Goal: Task Accomplishment & Management: Manage account settings

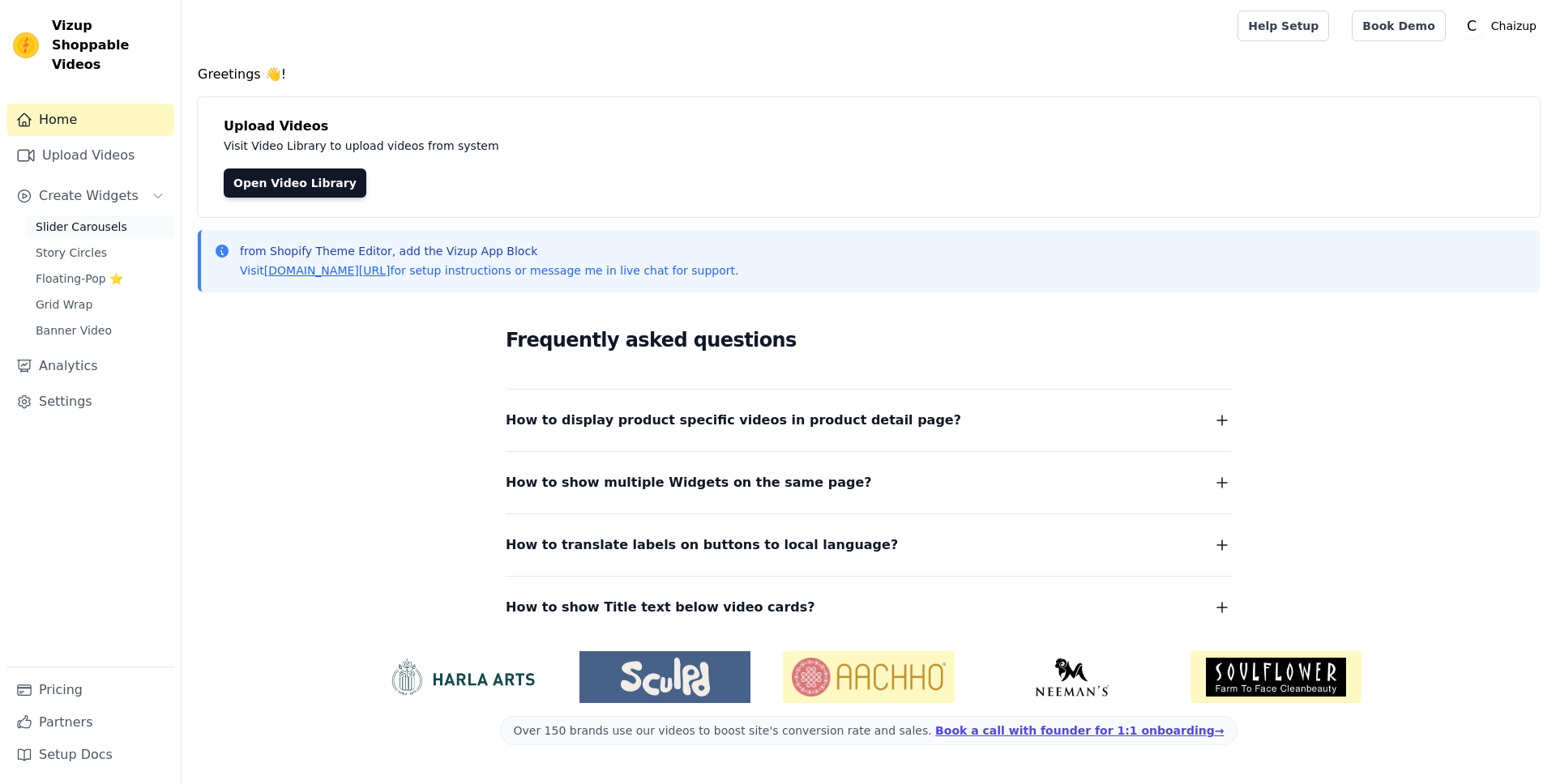
click at [76, 219] on span "Slider Carousels" at bounding box center [82, 227] width 92 height 17
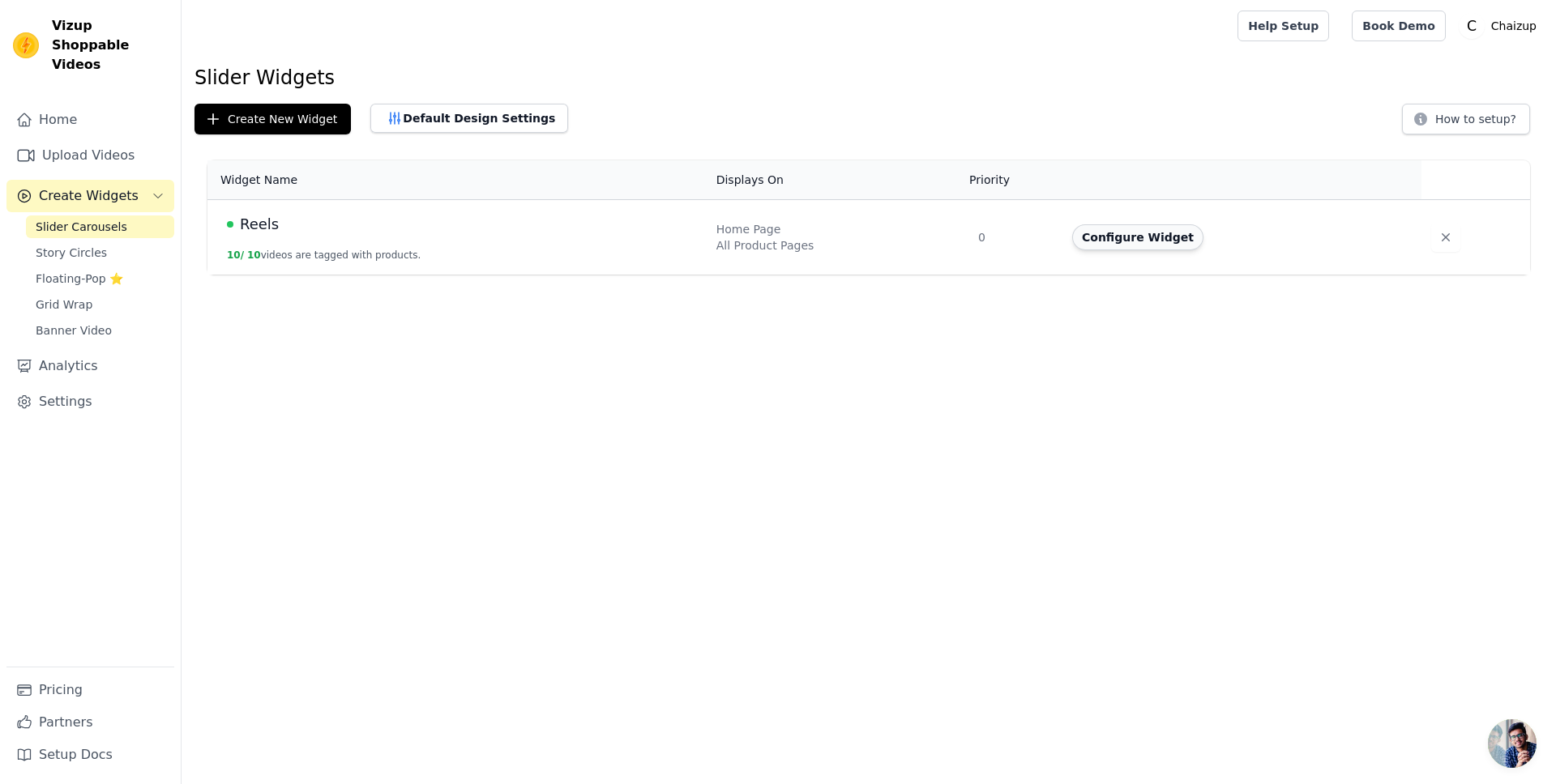
click at [1121, 240] on button "Configure Widget" at bounding box center [1138, 237] width 132 height 26
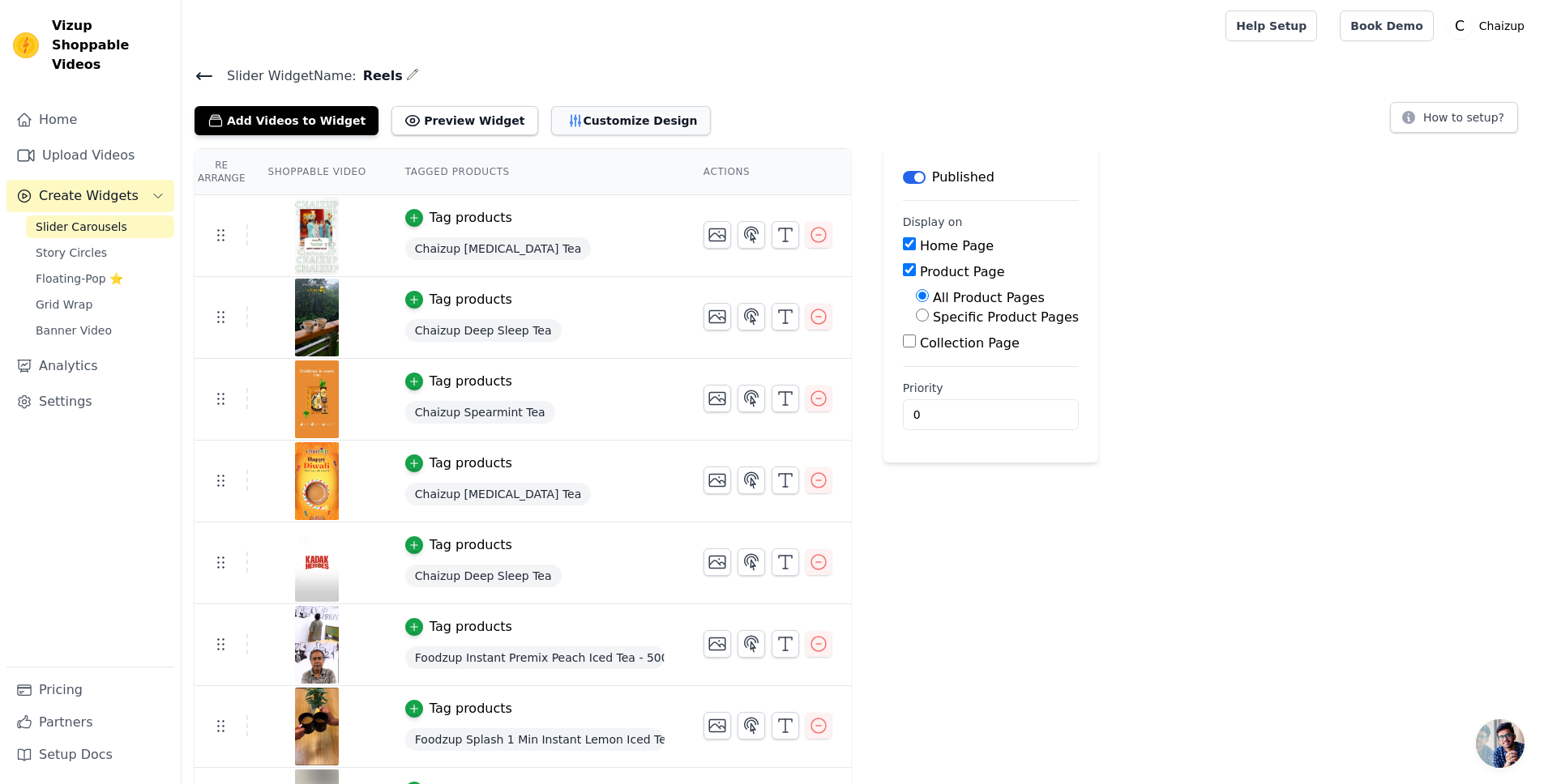
click at [573, 122] on button "Customize Design" at bounding box center [631, 121] width 160 height 29
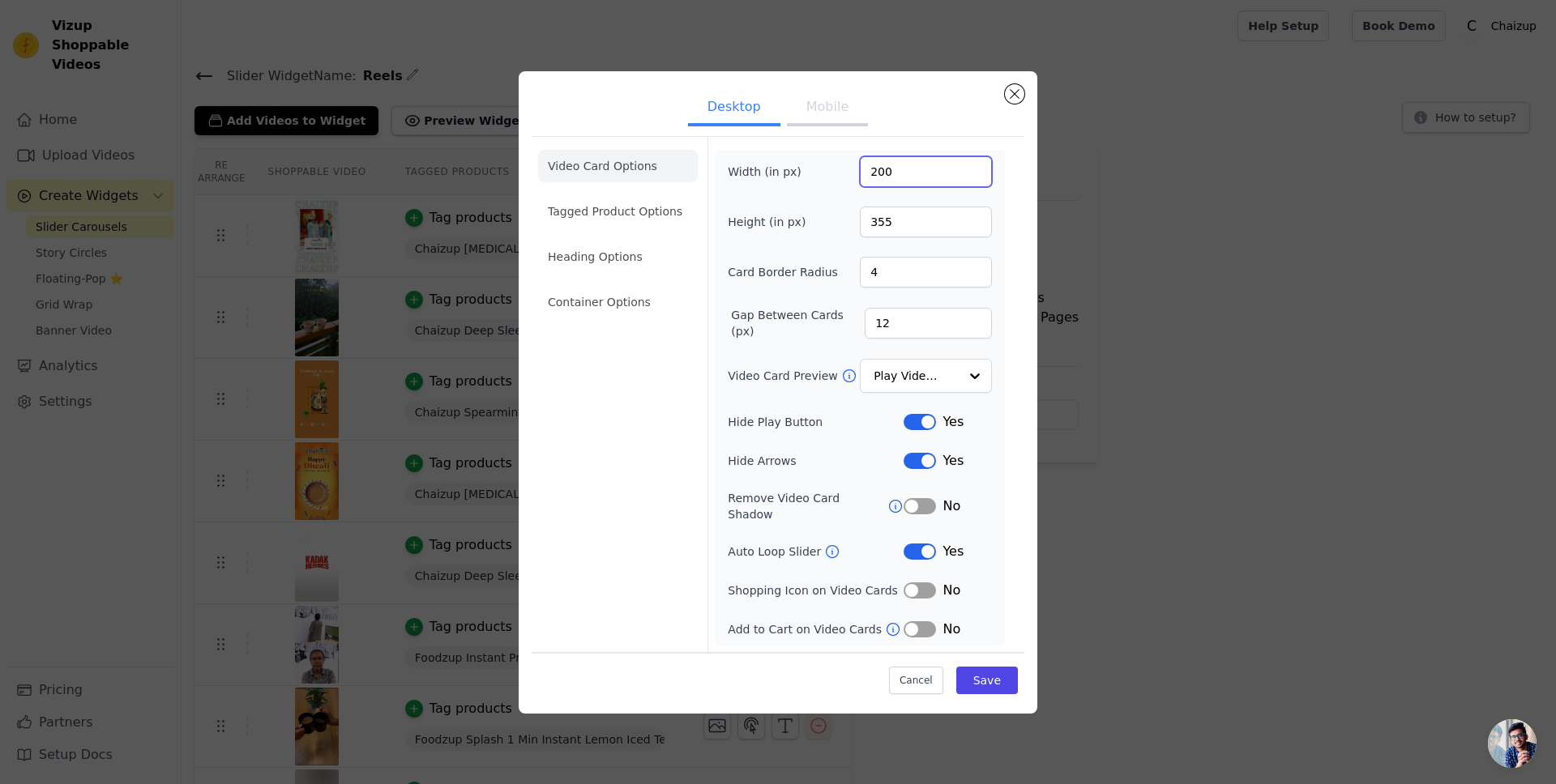
click at [876, 180] on input "200" at bounding box center [927, 172] width 133 height 31
type input "270"
click at [924, 683] on button "Cancel" at bounding box center [917, 681] width 55 height 27
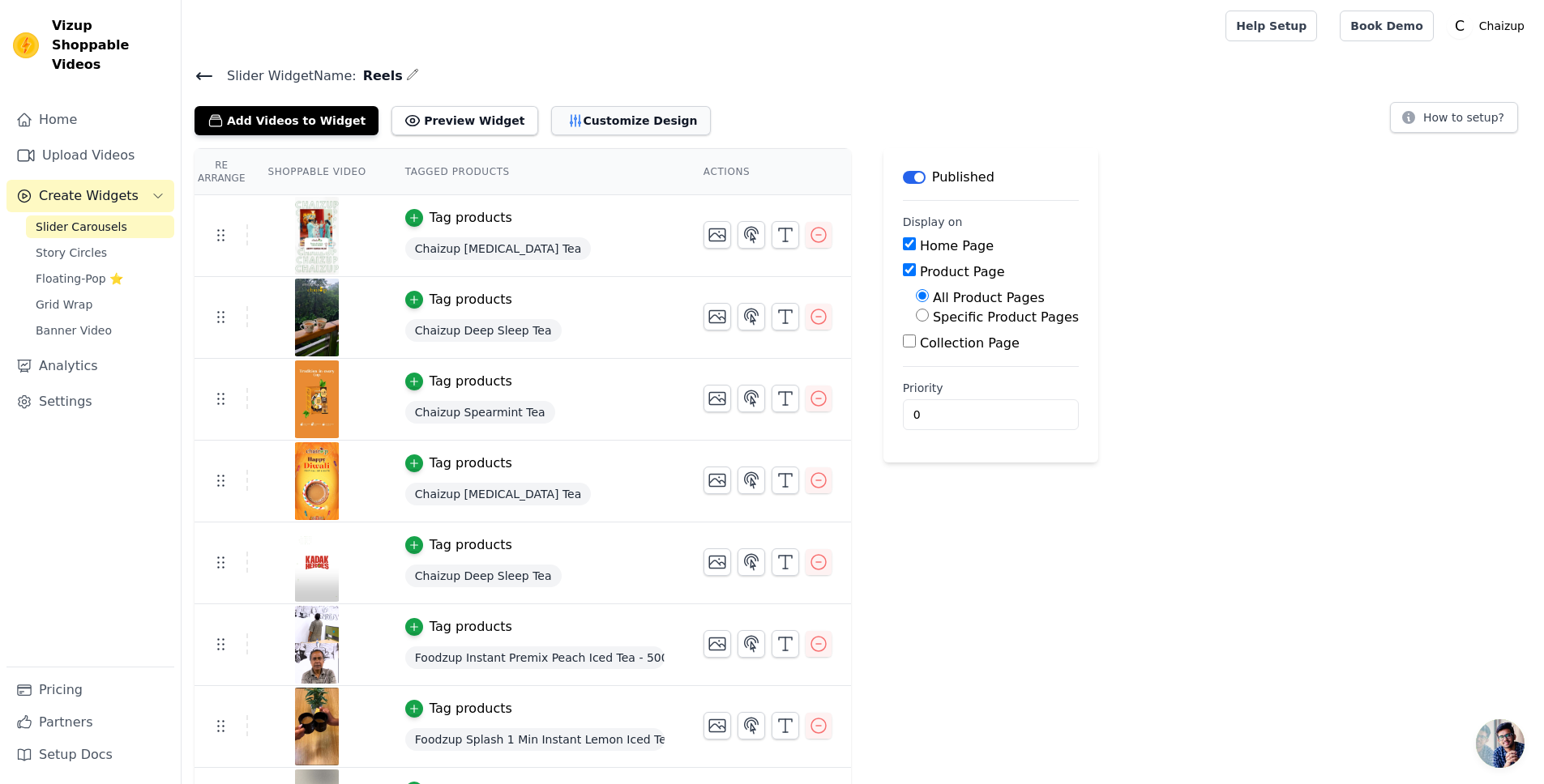
click at [599, 118] on button "Customize Design" at bounding box center [631, 121] width 160 height 29
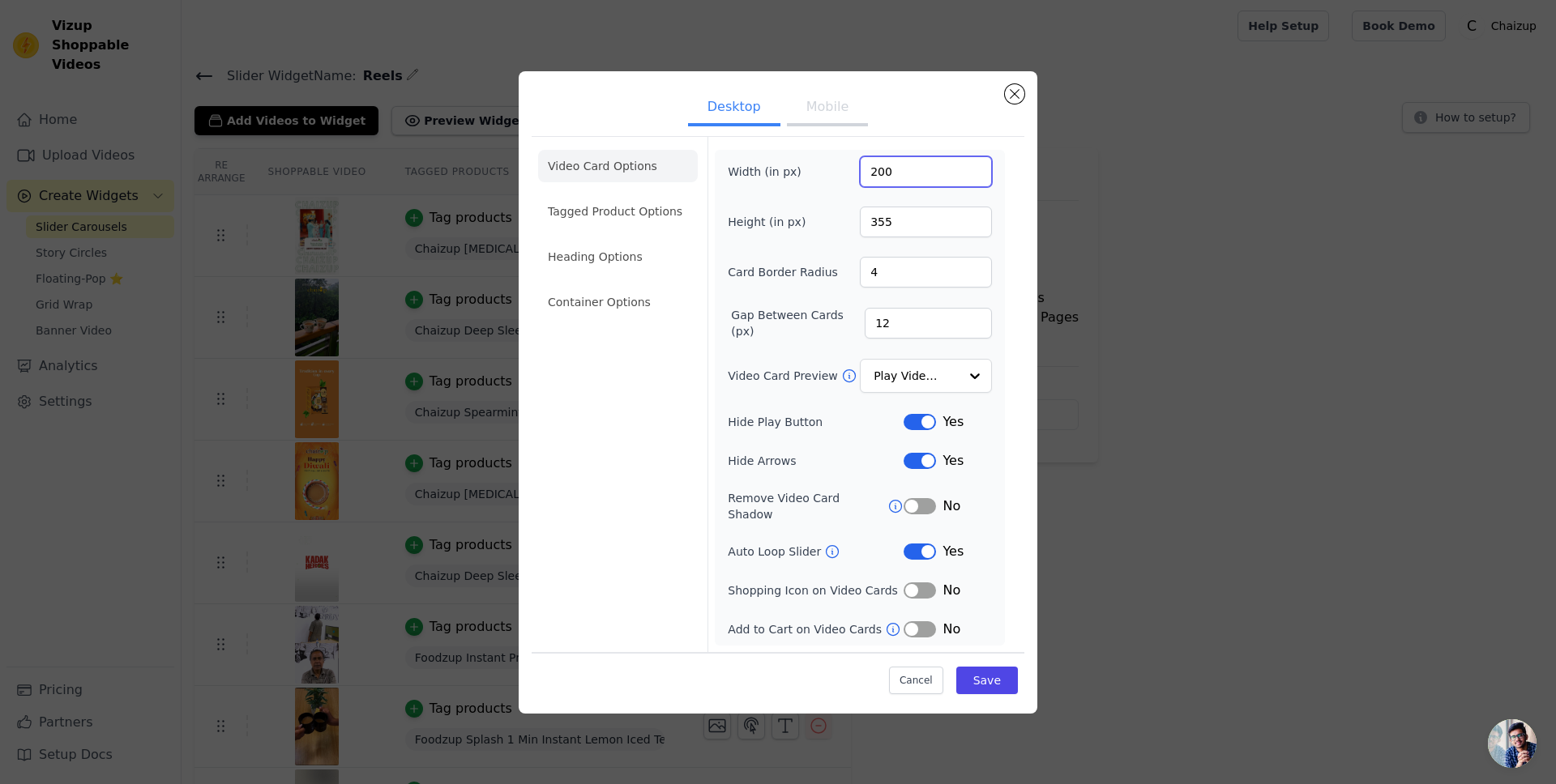
click at [875, 175] on input "200" at bounding box center [927, 172] width 133 height 31
type input "300"
click at [899, 229] on input "355" at bounding box center [927, 222] width 133 height 31
type input "455"
click at [636, 273] on li "Heading Options" at bounding box center [618, 256] width 160 height 32
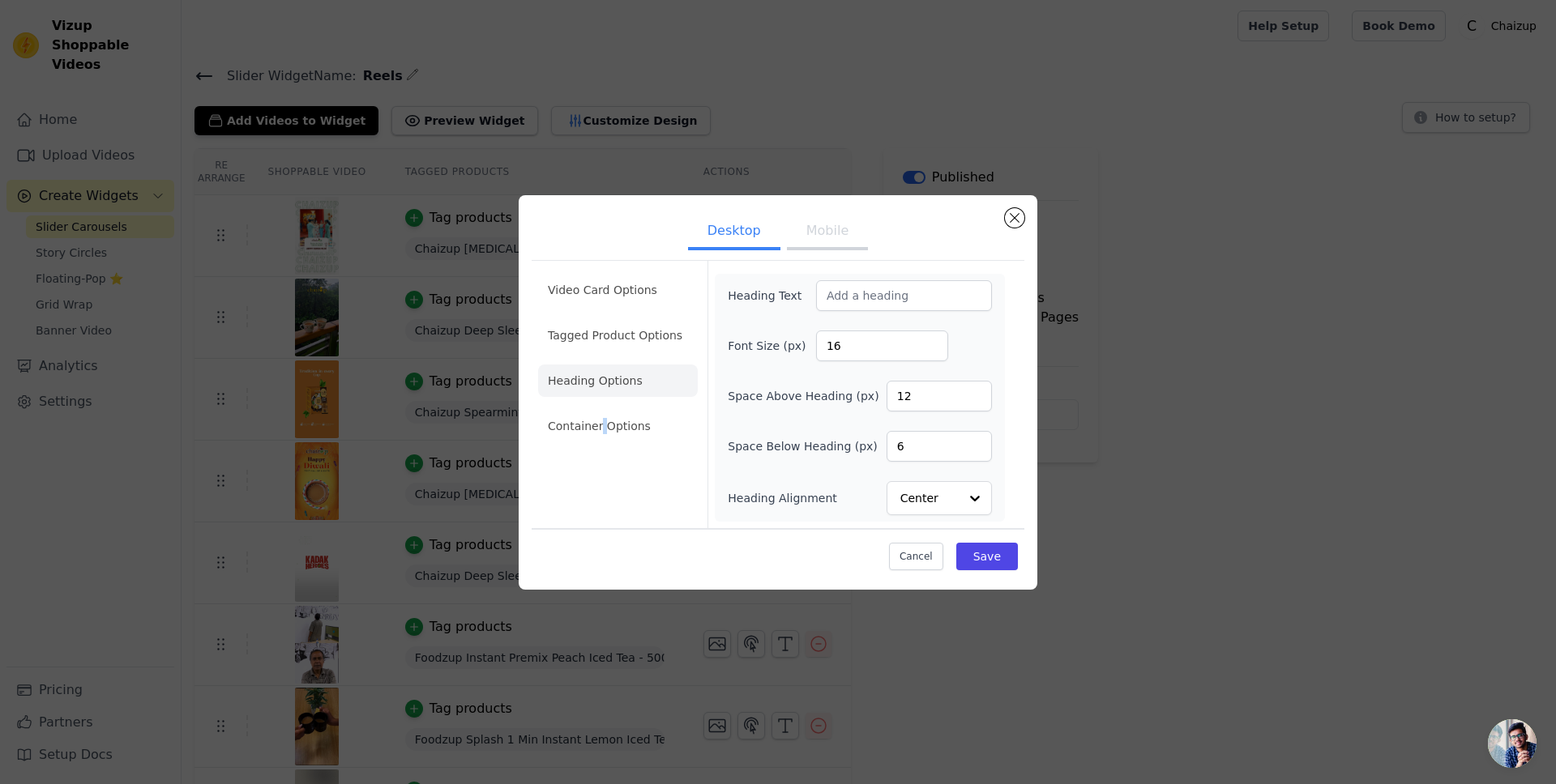
drag, startPoint x: 602, startPoint y: 421, endPoint x: 593, endPoint y: 422, distance: 9.1
click at [594, 422] on li "Container Options" at bounding box center [618, 426] width 160 height 32
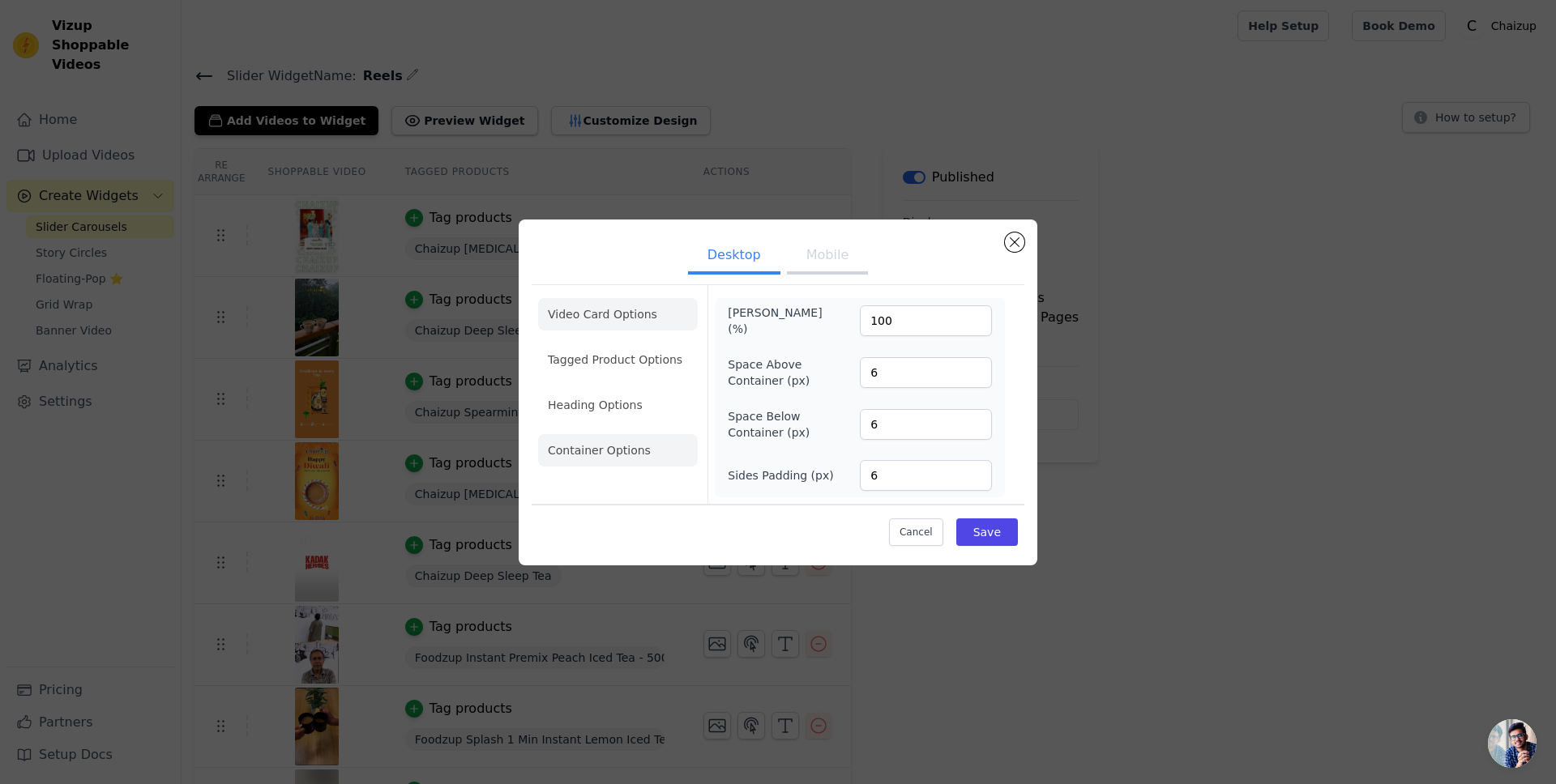
click at [553, 294] on ul "Video Card Options Tagged Product Options Heading Options Container Options" at bounding box center [618, 382] width 160 height 181
click at [574, 344] on li "Video Card Options" at bounding box center [618, 359] width 160 height 32
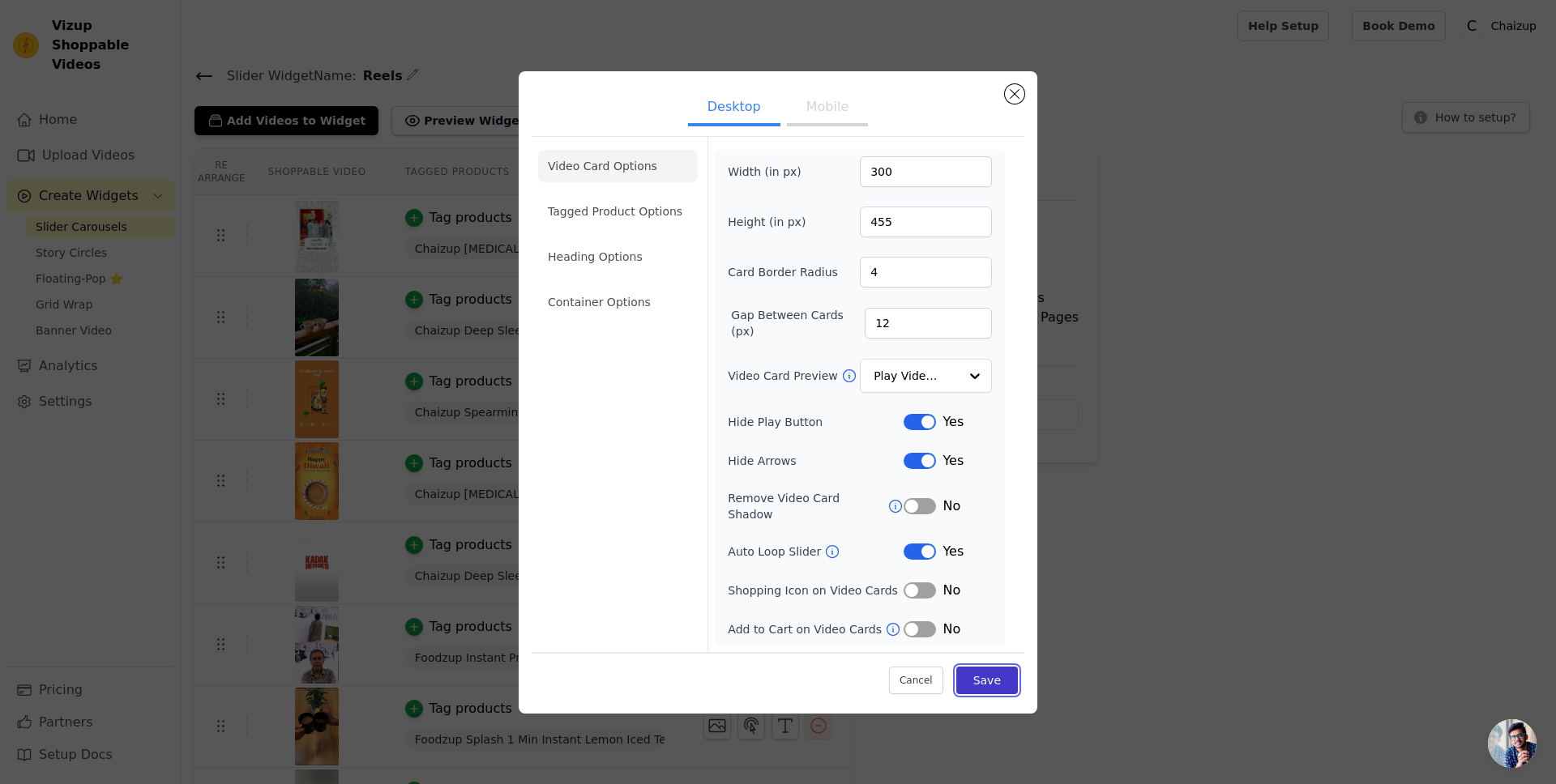
click at [969, 667] on button "Save" at bounding box center [987, 681] width 61 height 27
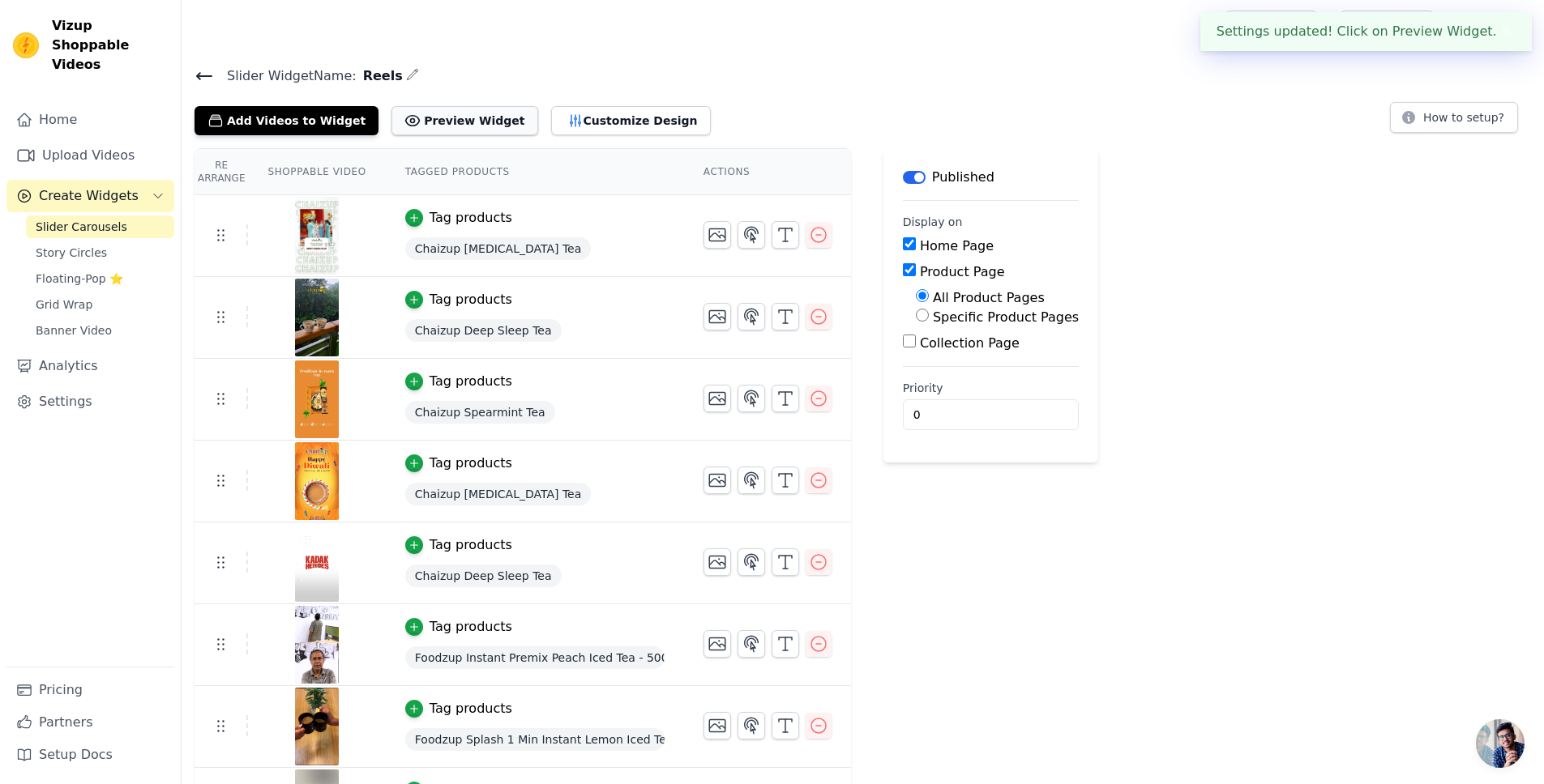
click at [435, 123] on button "Preview Widget" at bounding box center [465, 121] width 146 height 29
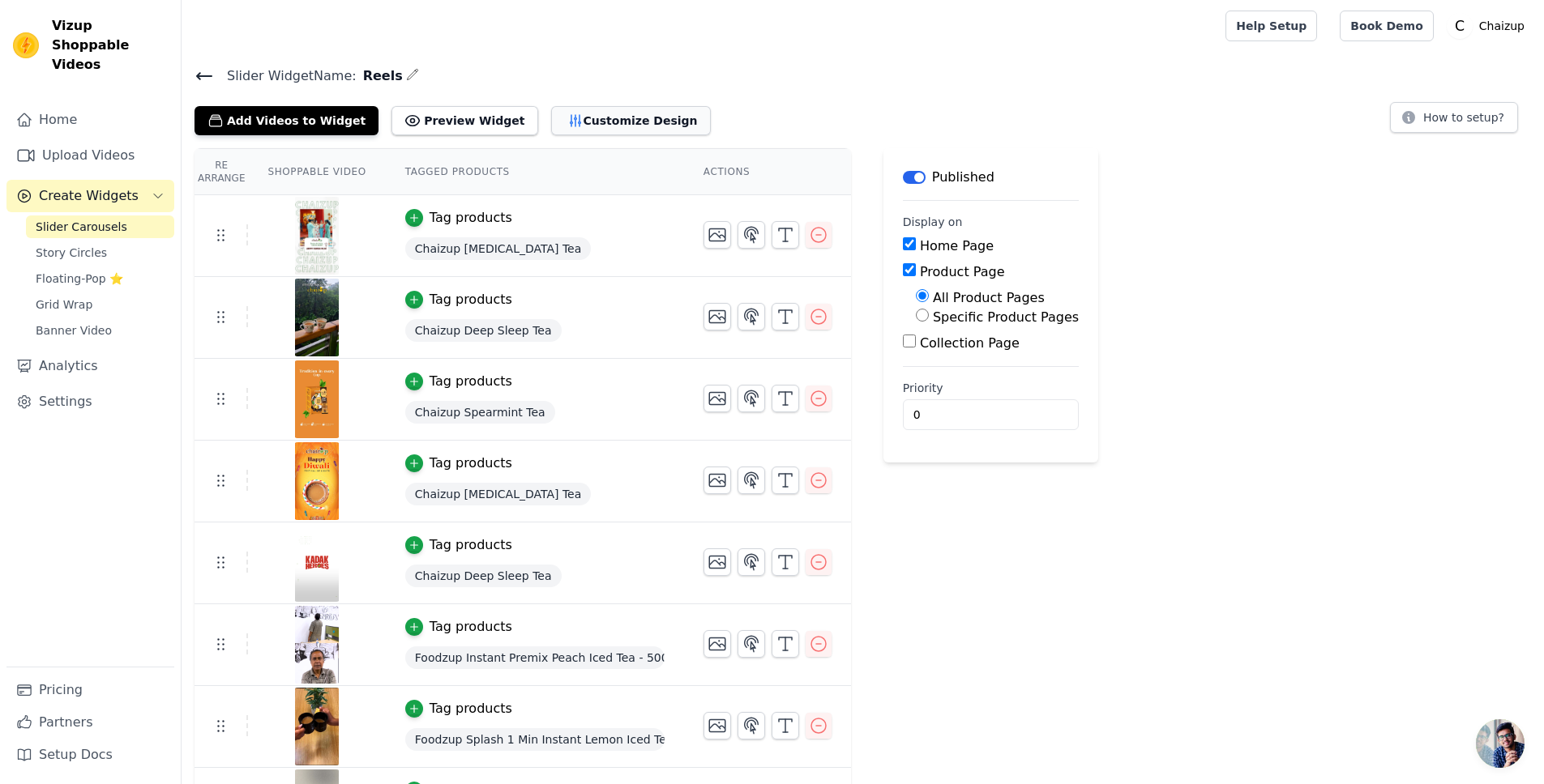
click at [562, 115] on button "Customize Design" at bounding box center [631, 121] width 160 height 29
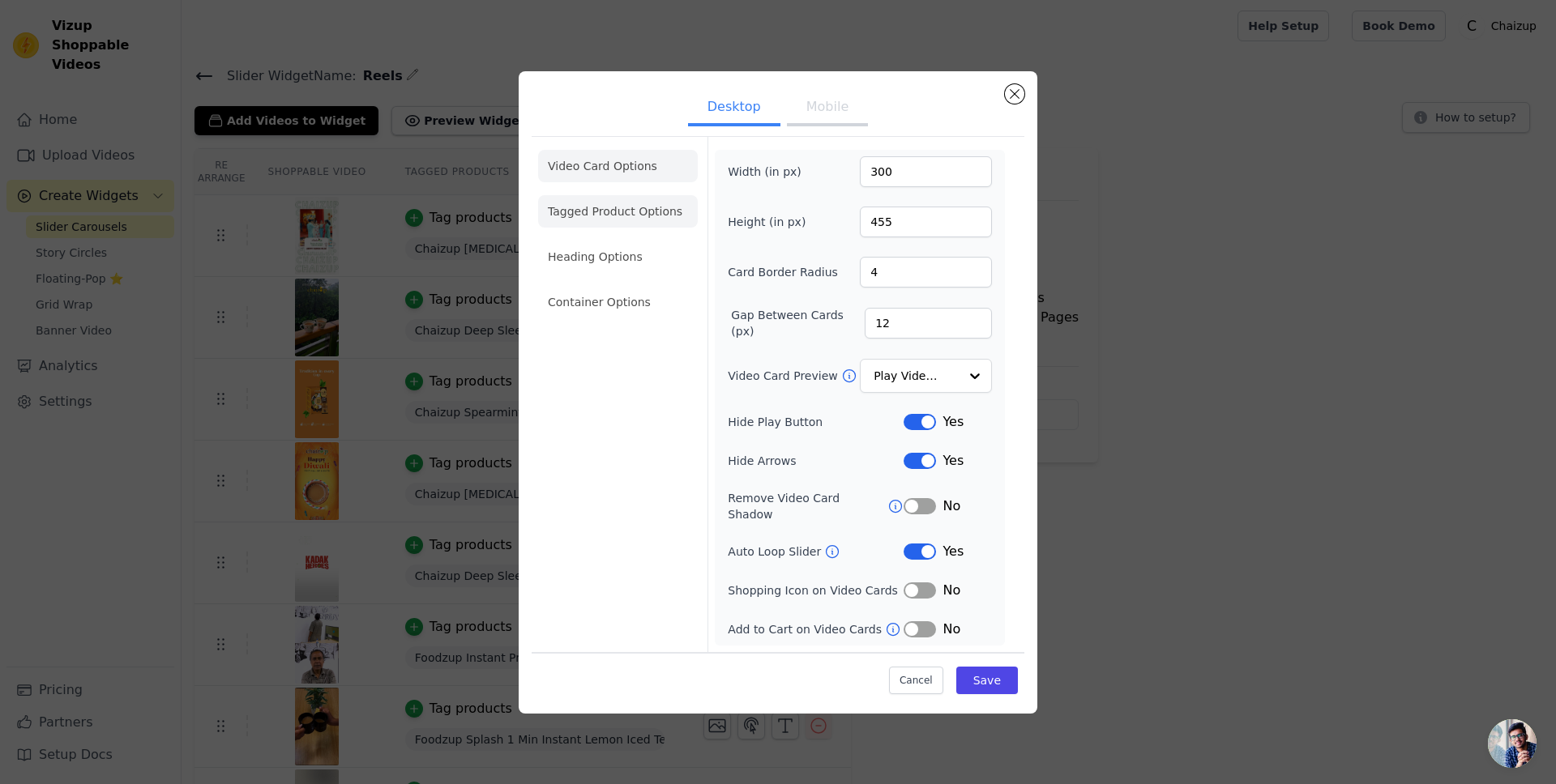
click at [622, 286] on li "Tagged Product Options" at bounding box center [618, 302] width 160 height 32
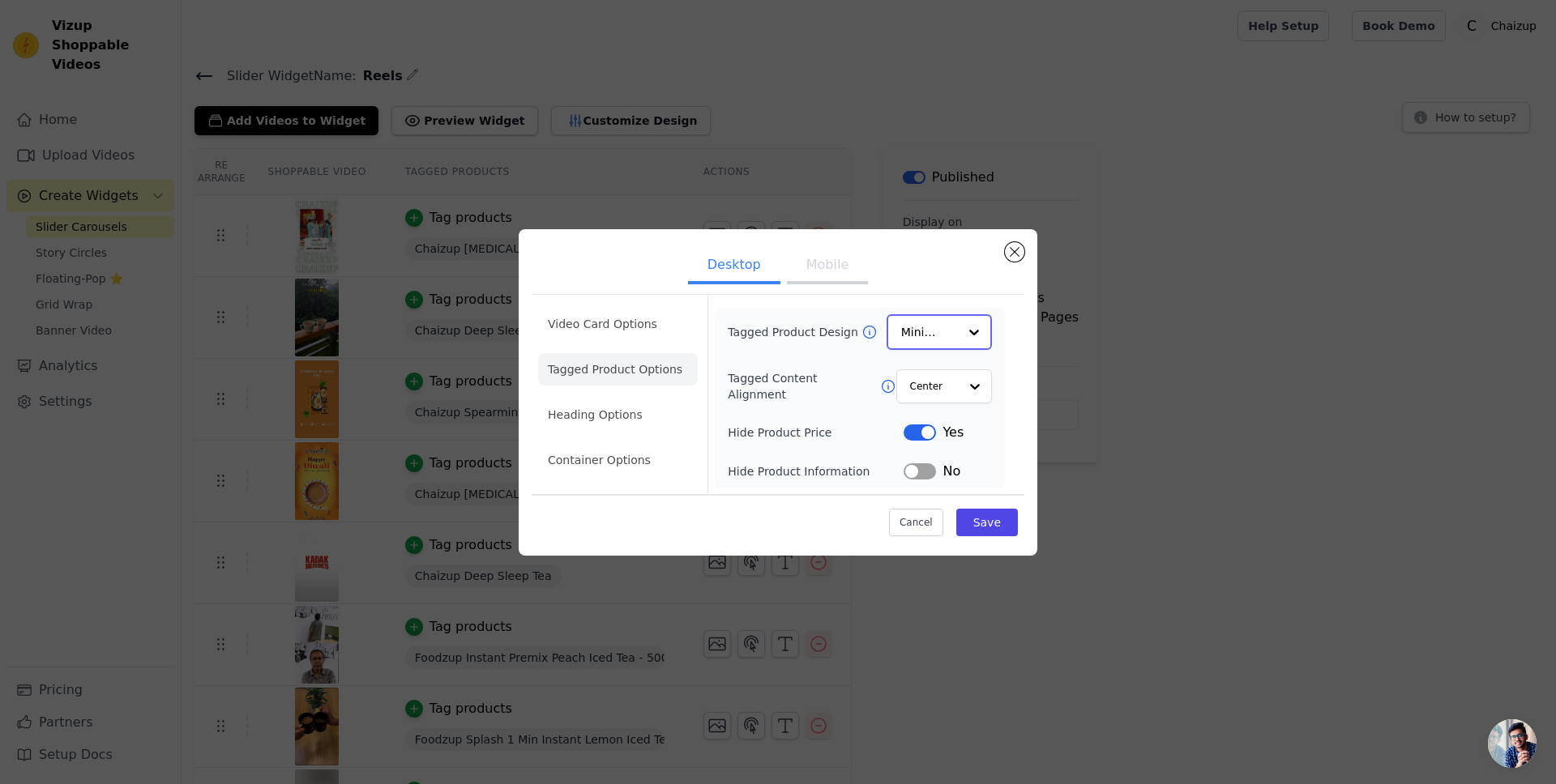
click at [959, 335] on div at bounding box center [973, 331] width 32 height 32
click at [964, 337] on div at bounding box center [973, 331] width 32 height 32
click at [792, 359] on div "Tagged Product Design Card Overlay Minimalist Option Minimalist, selected. You …" at bounding box center [859, 398] width 264 height 166
click at [924, 384] on input "Tagged Content Alignment" at bounding box center [933, 385] width 49 height 32
drag, startPoint x: 764, startPoint y: 362, endPoint x: 781, endPoint y: 373, distance: 20.2
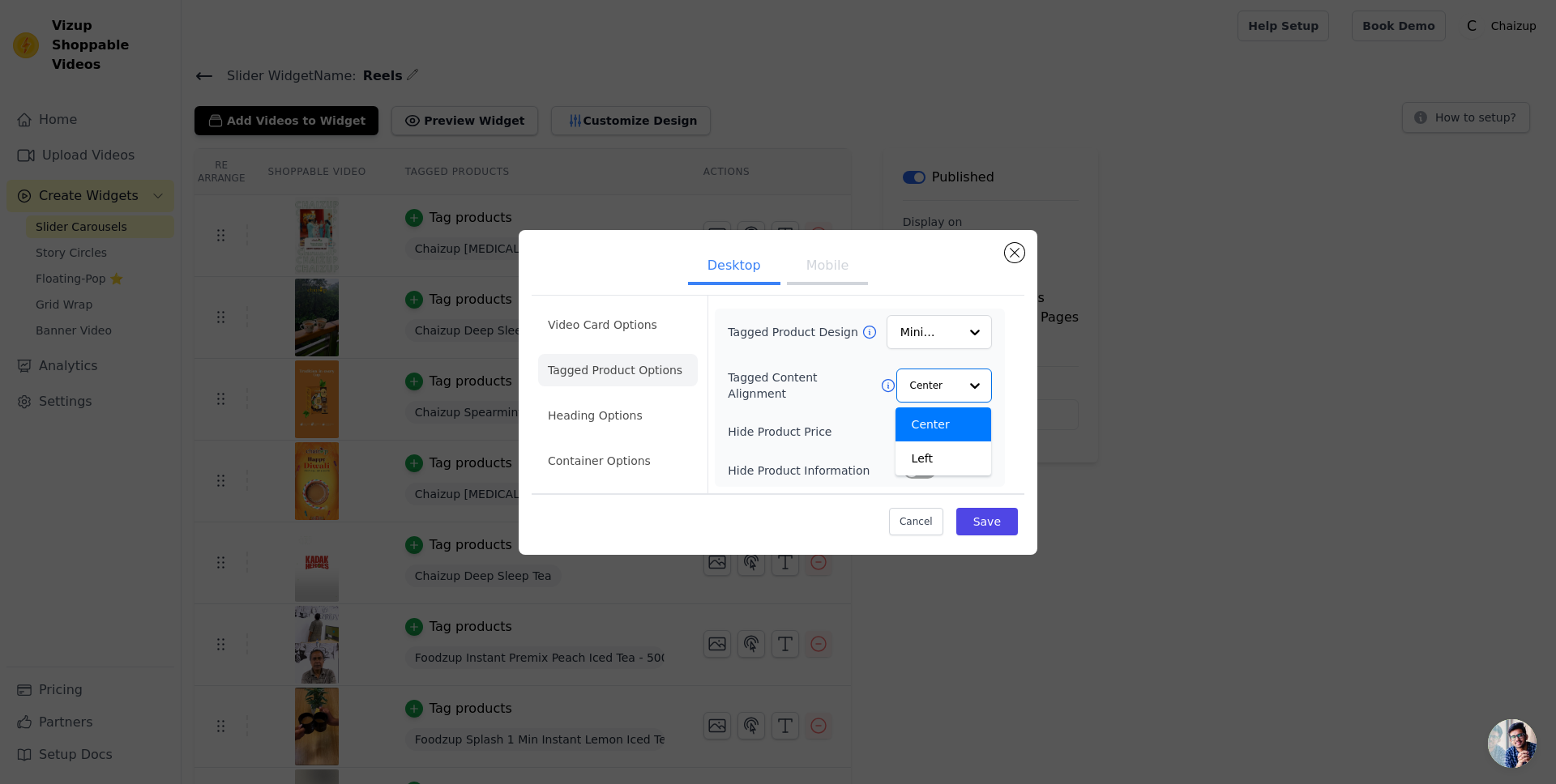
click at [764, 364] on div "Tagged Product Design Minimalist Tagged Content Alignment Center Left Option Ce…" at bounding box center [859, 398] width 264 height 166
click at [581, 412] on li "Heading Options" at bounding box center [618, 415] width 160 height 32
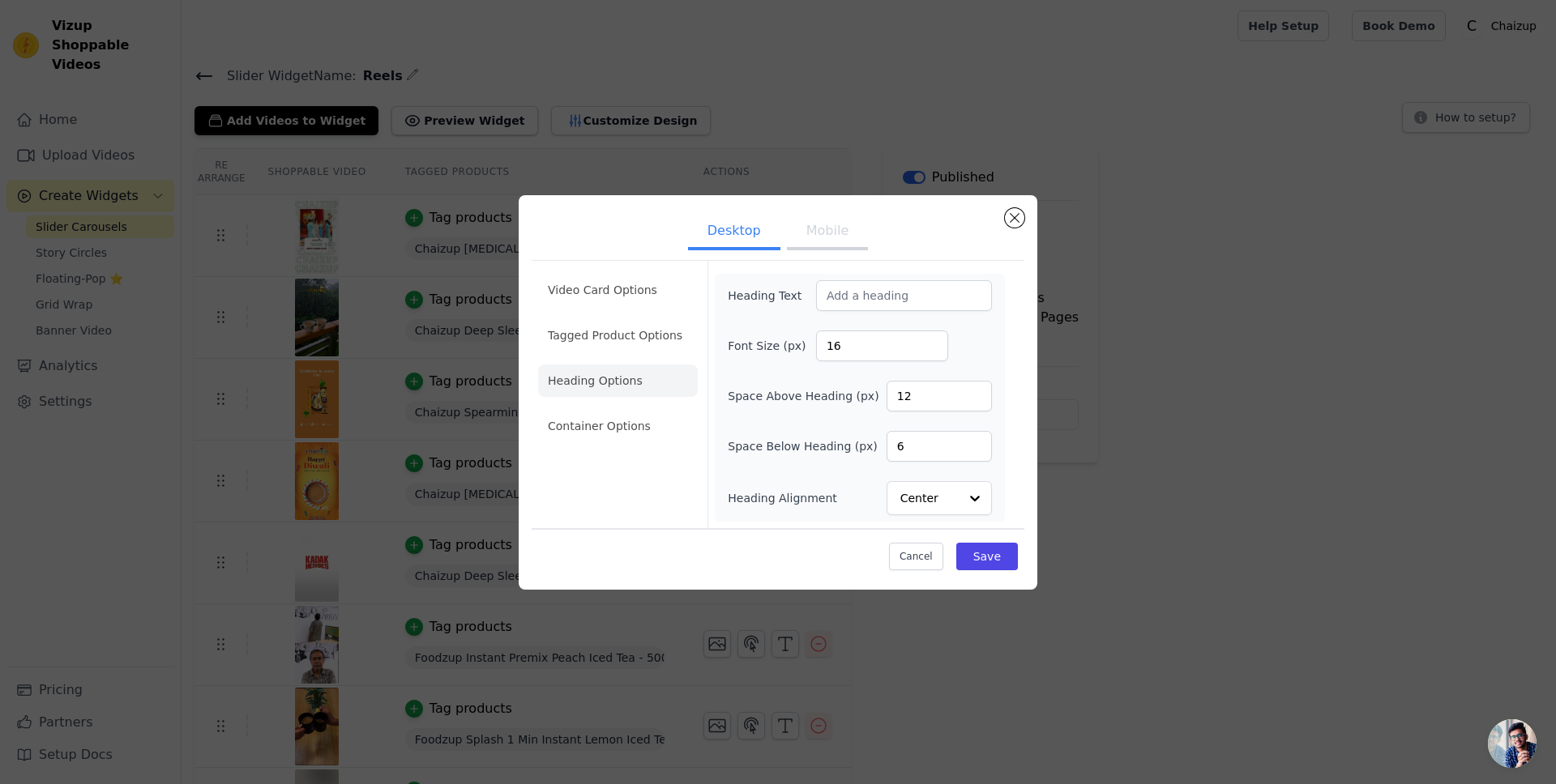
click at [630, 443] on ul "Video Card Options Tagged Product Options Heading Options Container Options" at bounding box center [618, 358] width 160 height 181
click at [629, 438] on li "Container Options" at bounding box center [618, 426] width 160 height 32
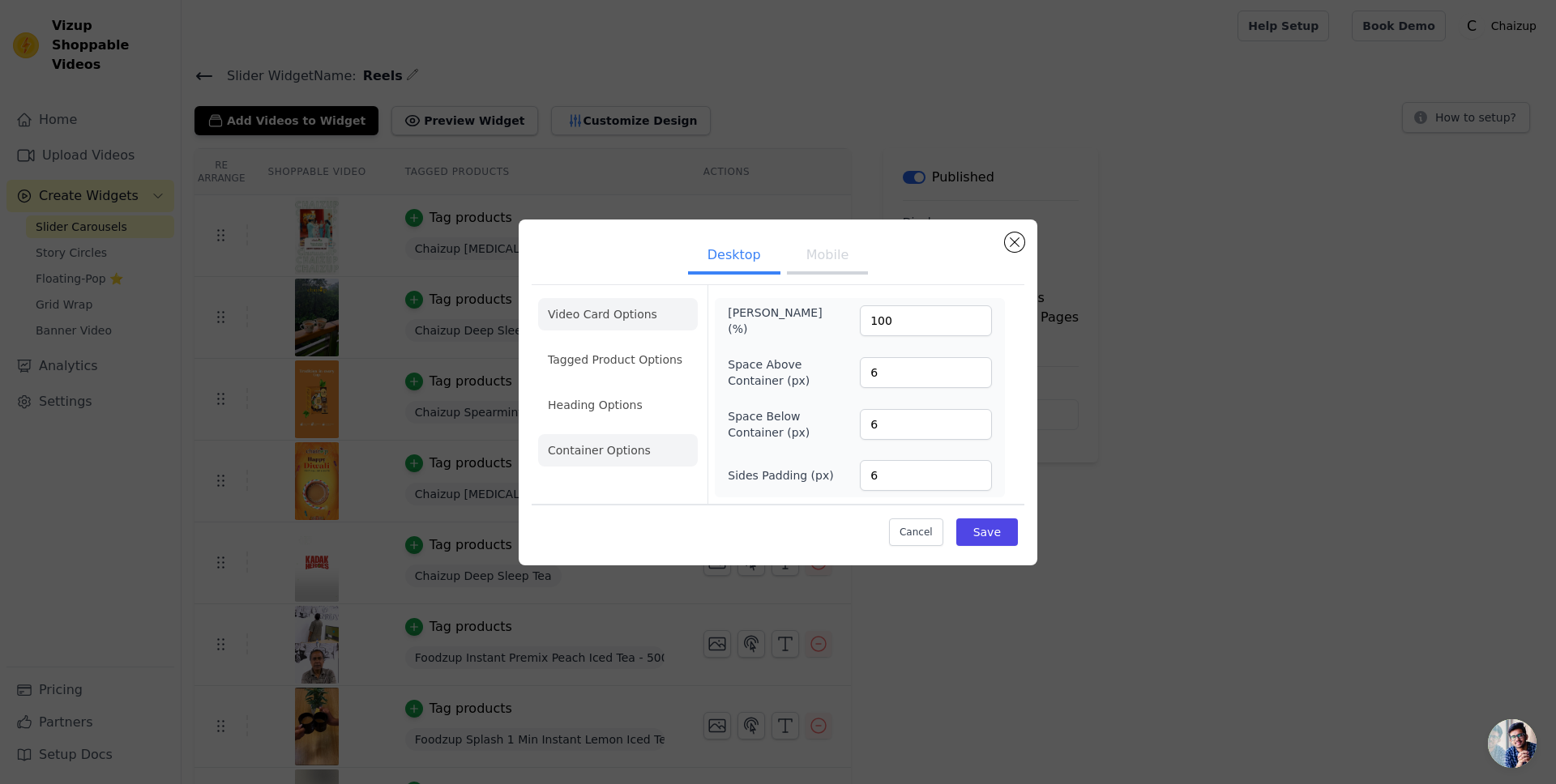
click at [618, 344] on li "Video Card Options" at bounding box center [618, 359] width 160 height 32
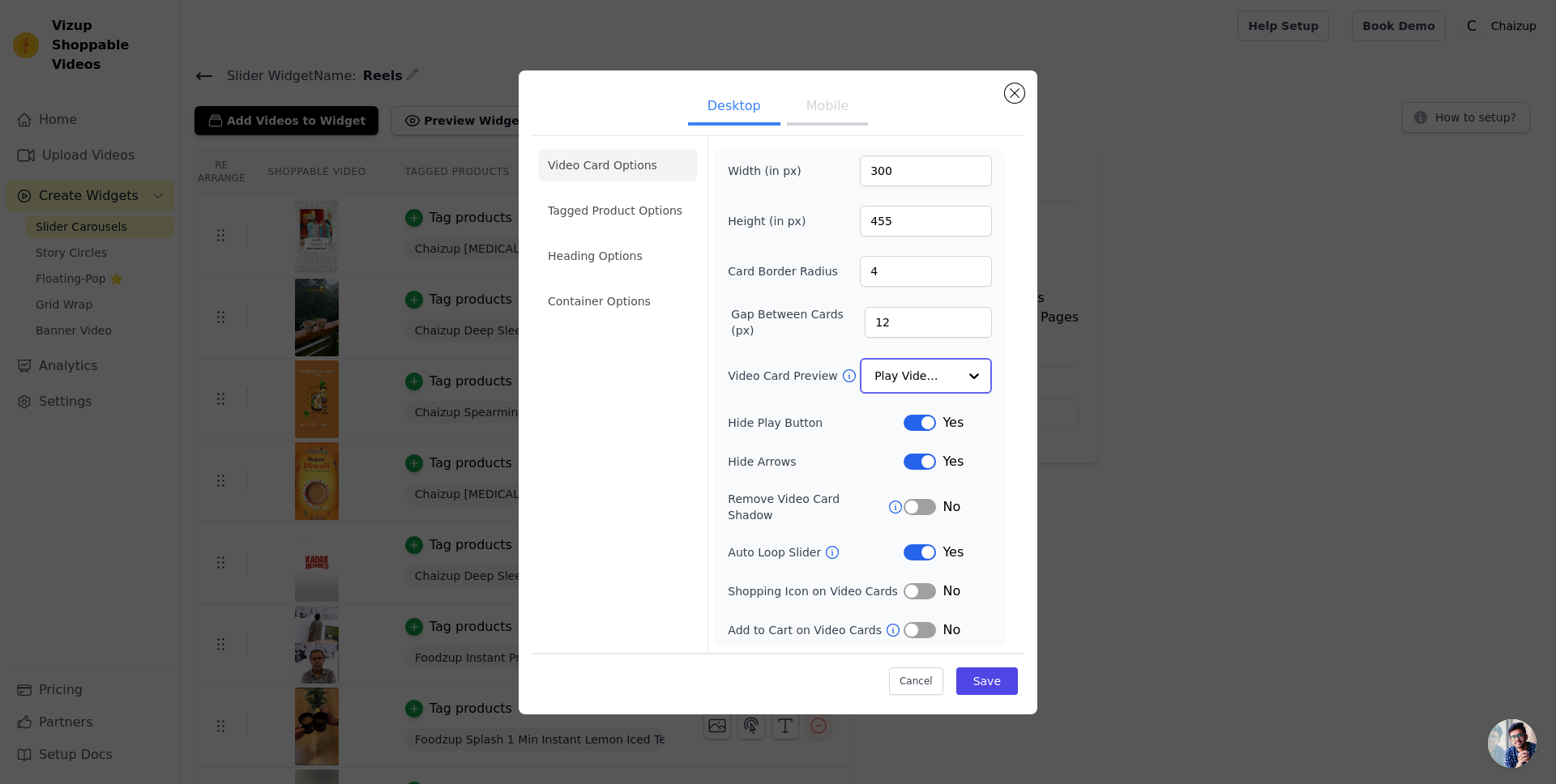
click at [971, 384] on div at bounding box center [973, 375] width 32 height 32
click at [970, 384] on div at bounding box center [973, 375] width 32 height 32
click at [820, 233] on div "Height (in px) 455" at bounding box center [859, 222] width 264 height 31
click at [874, 174] on input "300" at bounding box center [927, 172] width 133 height 31
drag, startPoint x: 877, startPoint y: 178, endPoint x: 865, endPoint y: 179, distance: 12.0
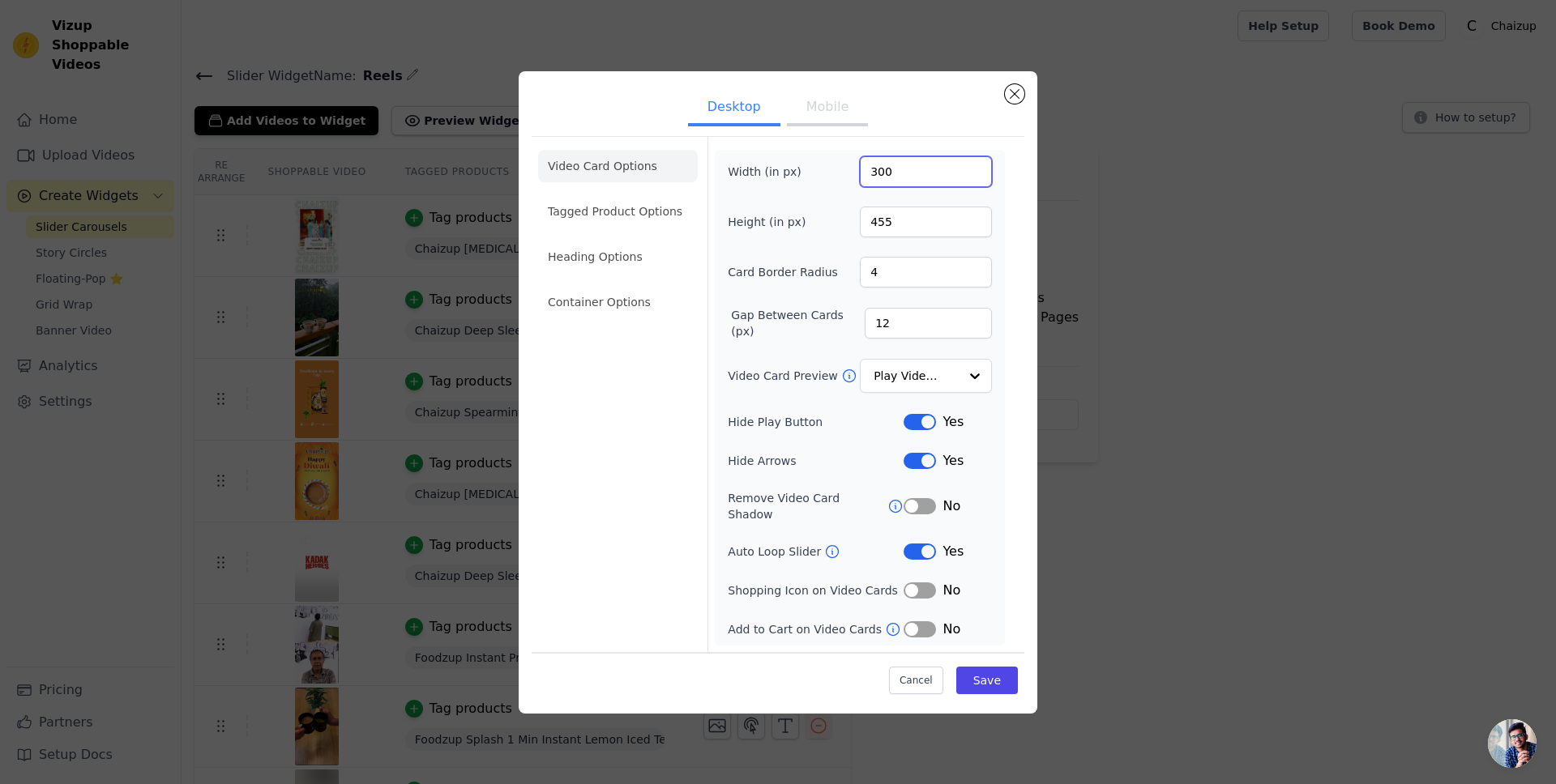
click at [865, 179] on input "300" at bounding box center [927, 172] width 133 height 31
type input "400"
click at [869, 226] on input "455" at bounding box center [927, 222] width 133 height 31
type input "655"
click at [970, 679] on button "Save" at bounding box center [987, 681] width 61 height 27
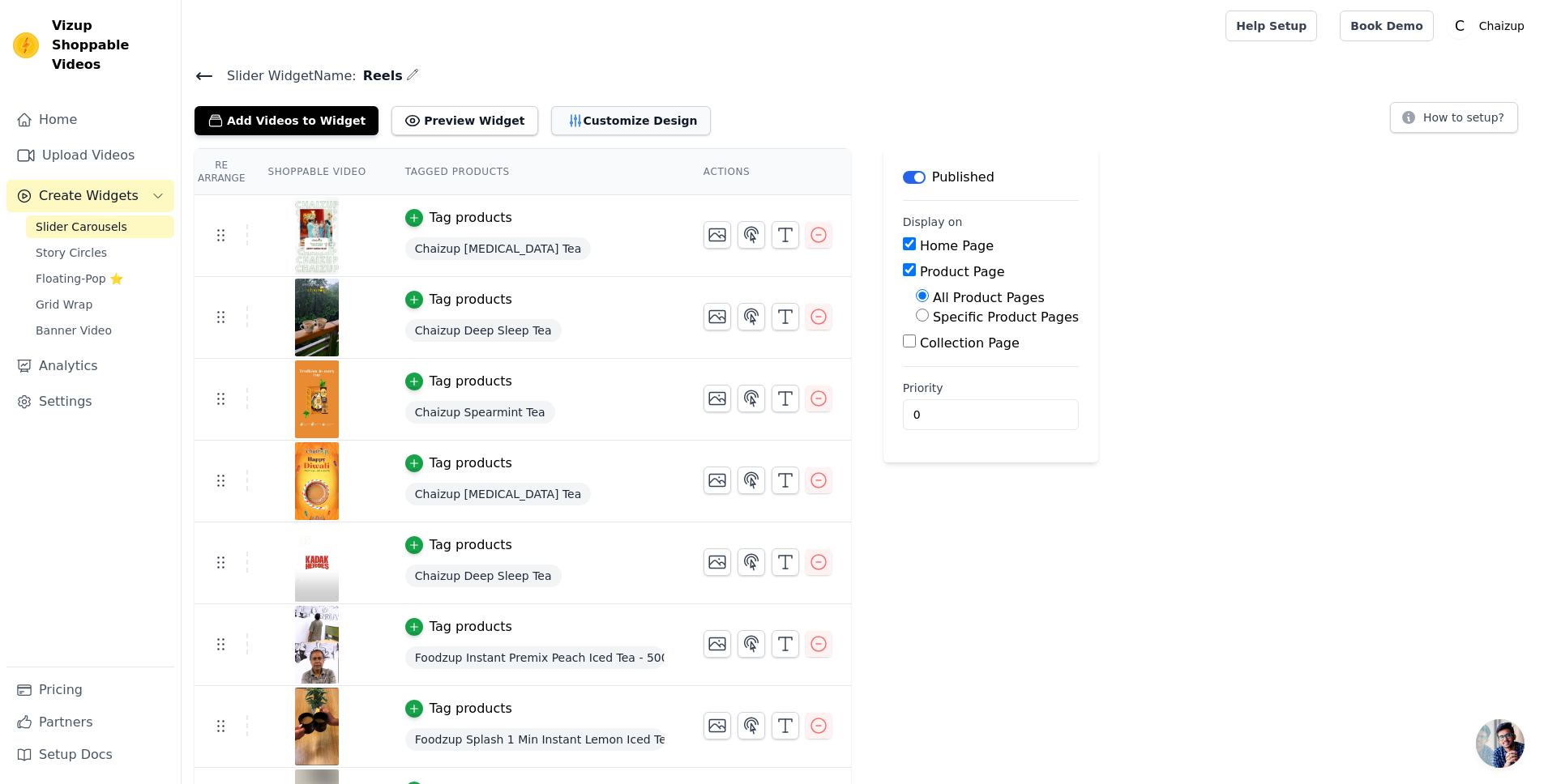
click at [567, 128] on icon "button" at bounding box center [575, 121] width 17 height 17
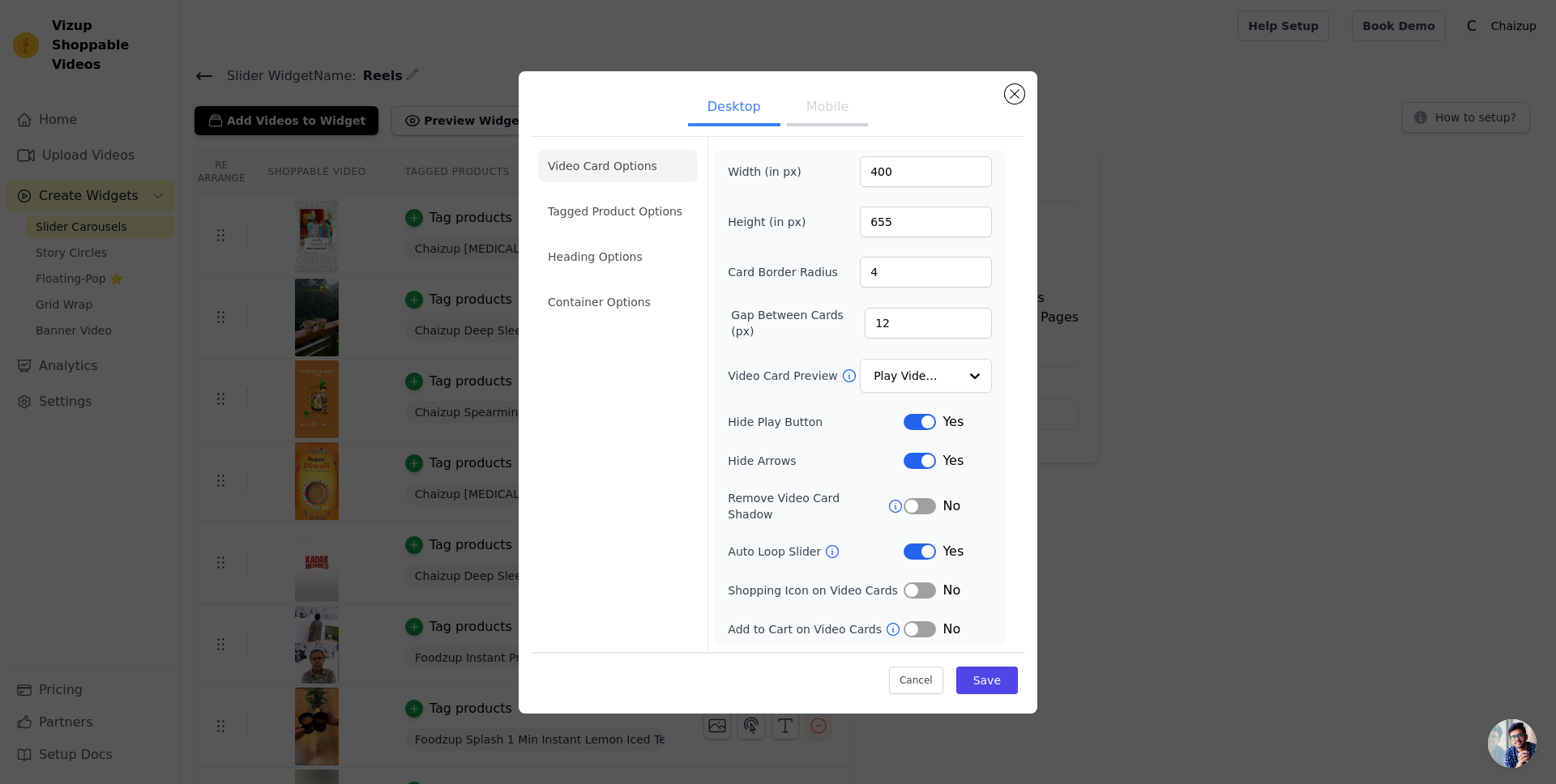
click at [799, 123] on button "Mobile" at bounding box center [827, 108] width 81 height 36
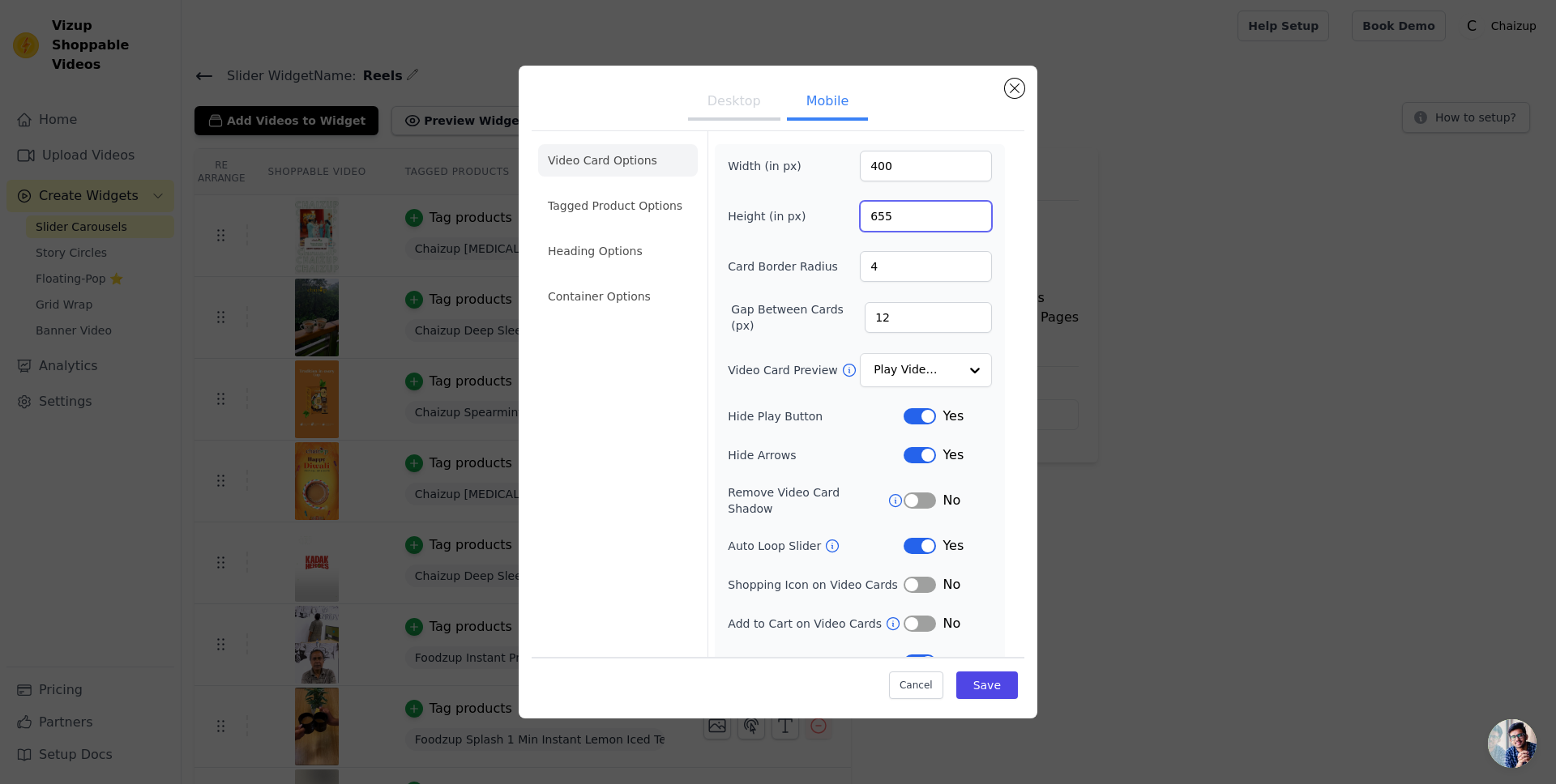
drag, startPoint x: 868, startPoint y: 212, endPoint x: 854, endPoint y: 214, distance: 14.1
click at [860, 214] on input "655" at bounding box center [927, 216] width 133 height 31
type input "355"
click at [860, 169] on input "400" at bounding box center [927, 167] width 133 height 31
type input "200"
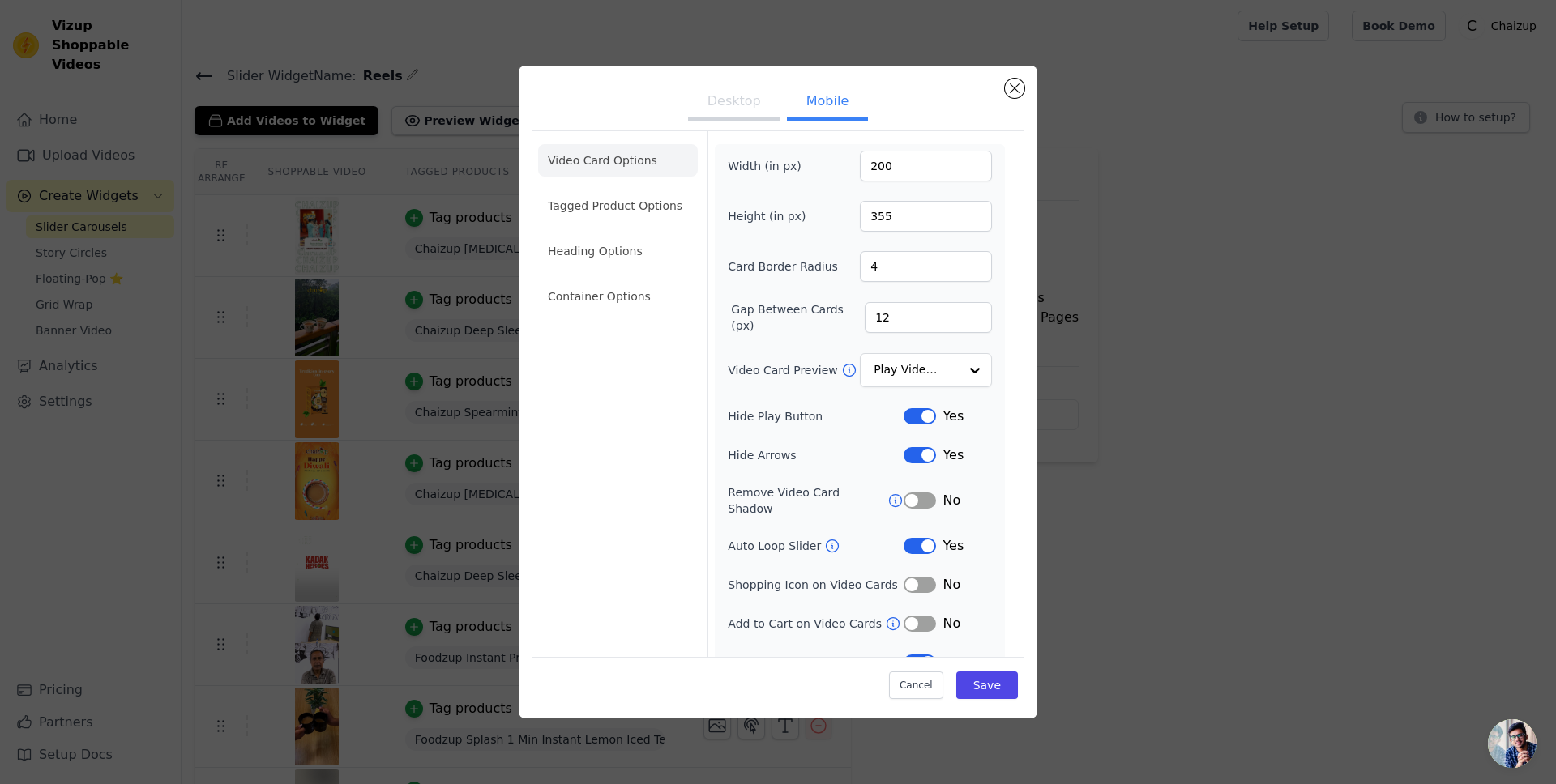
click at [712, 113] on button "Desktop" at bounding box center [734, 102] width 93 height 36
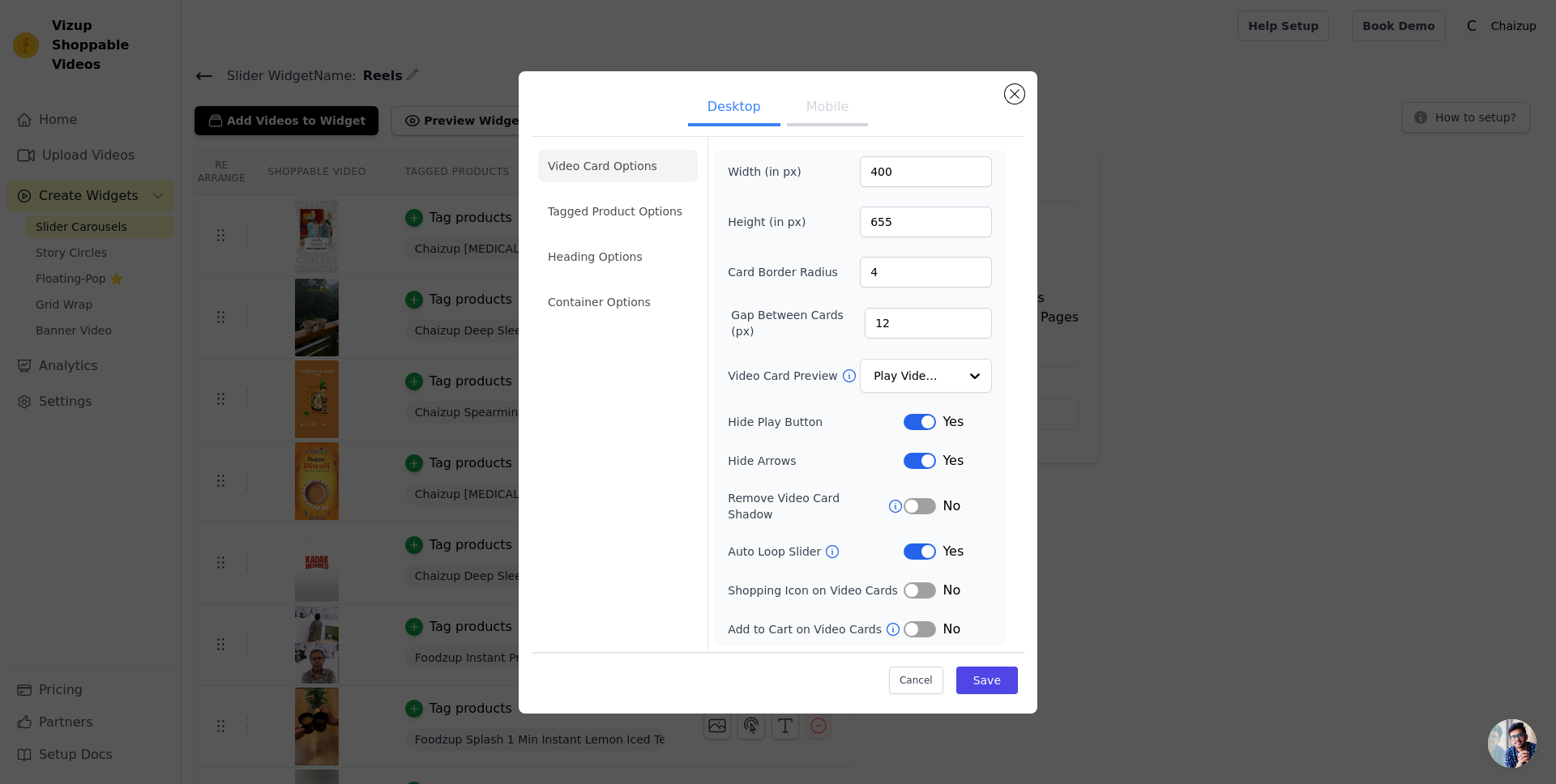
click at [809, 108] on button "Mobile" at bounding box center [827, 108] width 81 height 36
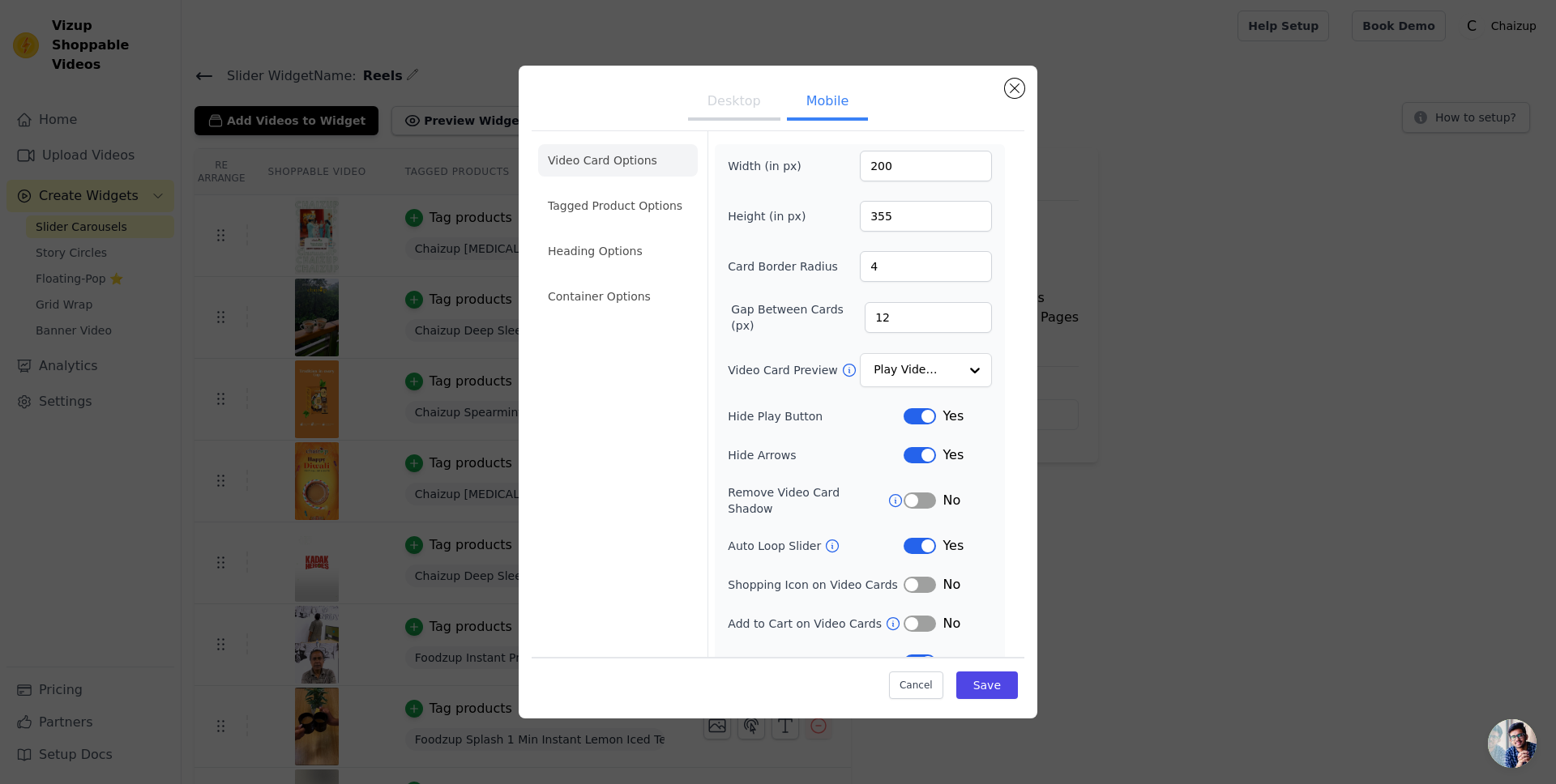
click at [744, 104] on button "Desktop" at bounding box center [734, 102] width 93 height 36
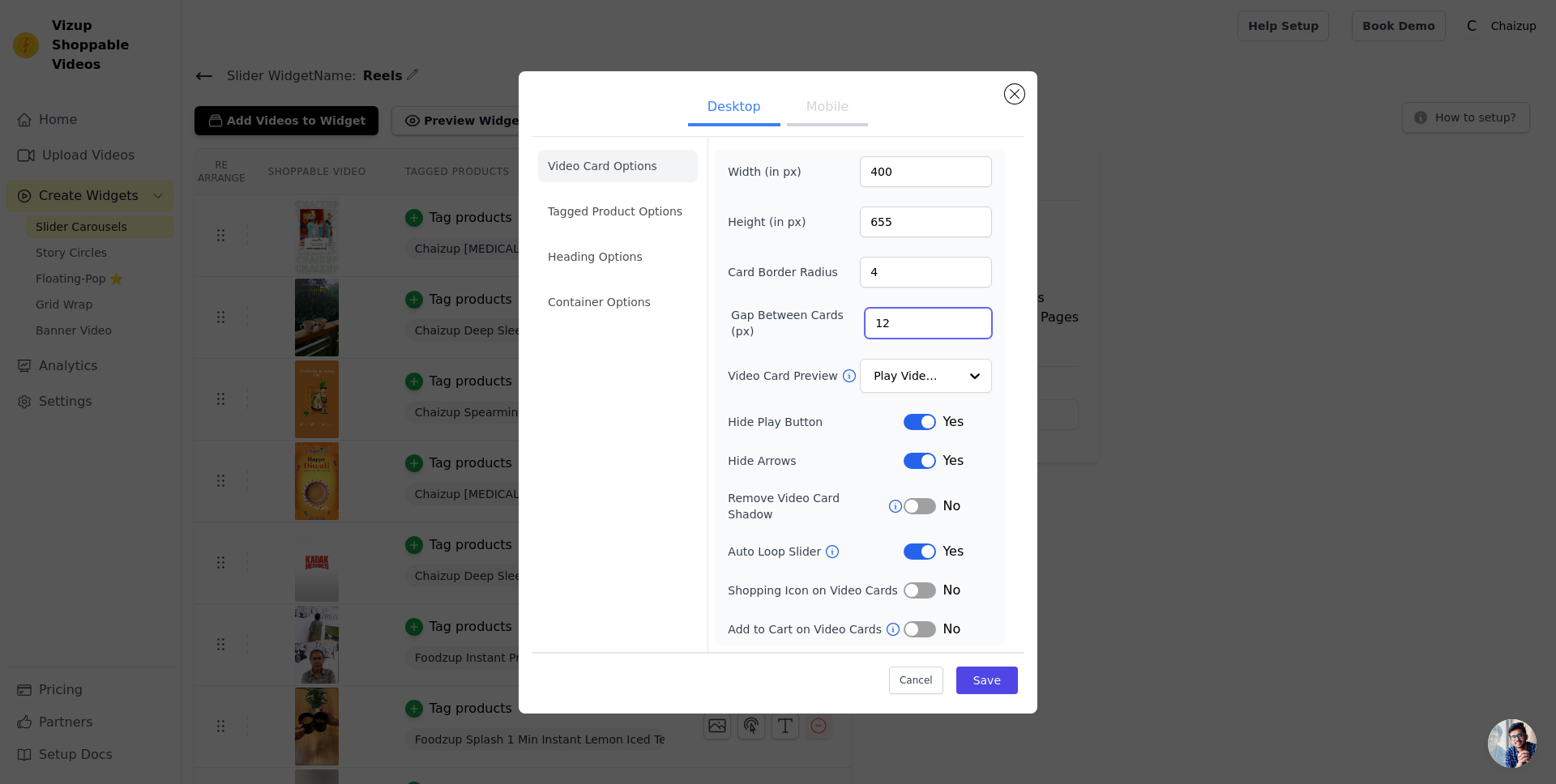
click at [888, 328] on input "12" at bounding box center [929, 323] width 128 height 31
type input "20"
click at [817, 121] on button "Mobile" at bounding box center [827, 108] width 81 height 36
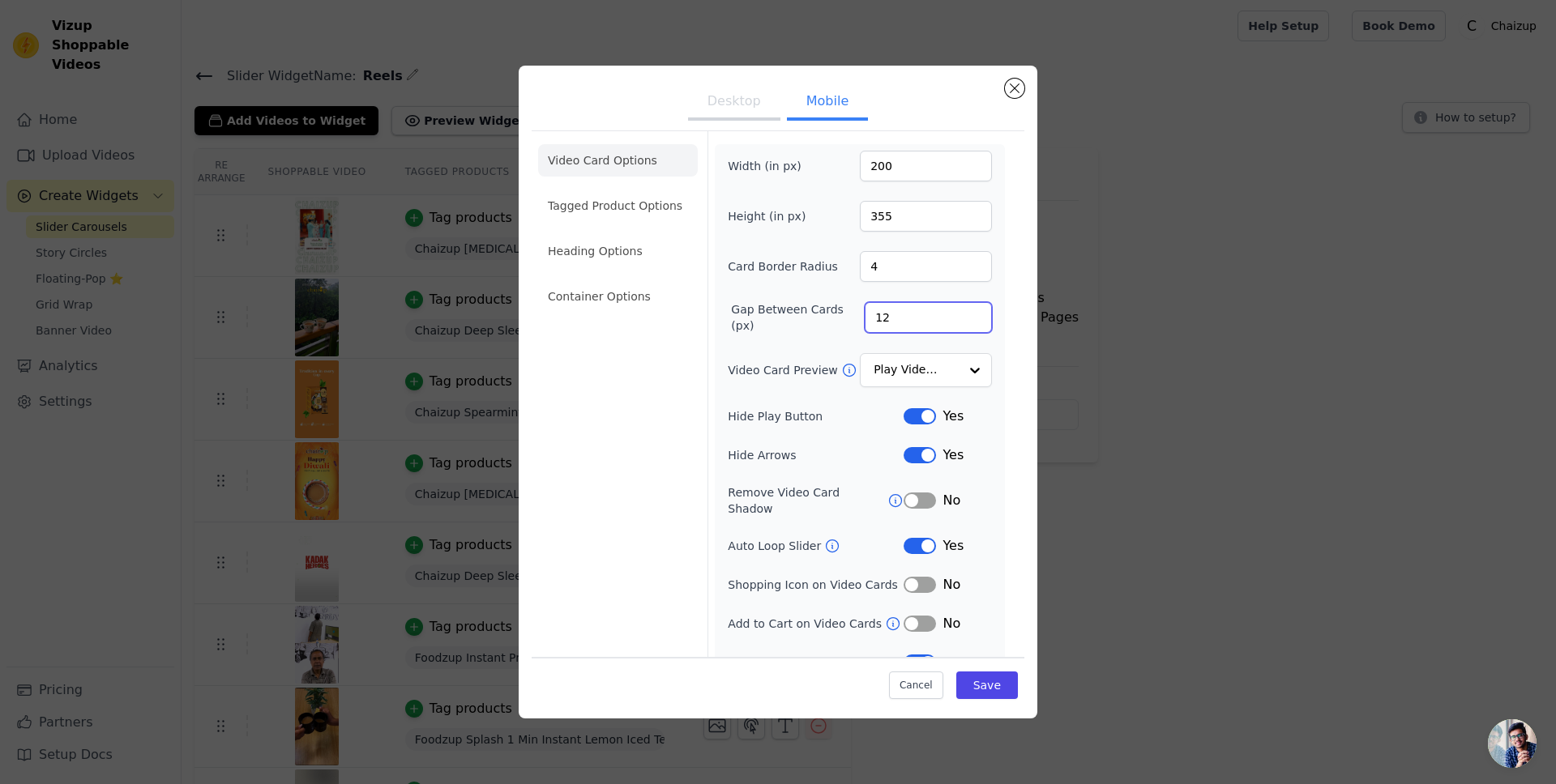
click at [871, 317] on input "12" at bounding box center [929, 317] width 128 height 31
type input "15"
click at [958, 689] on button "Save" at bounding box center [987, 686] width 61 height 27
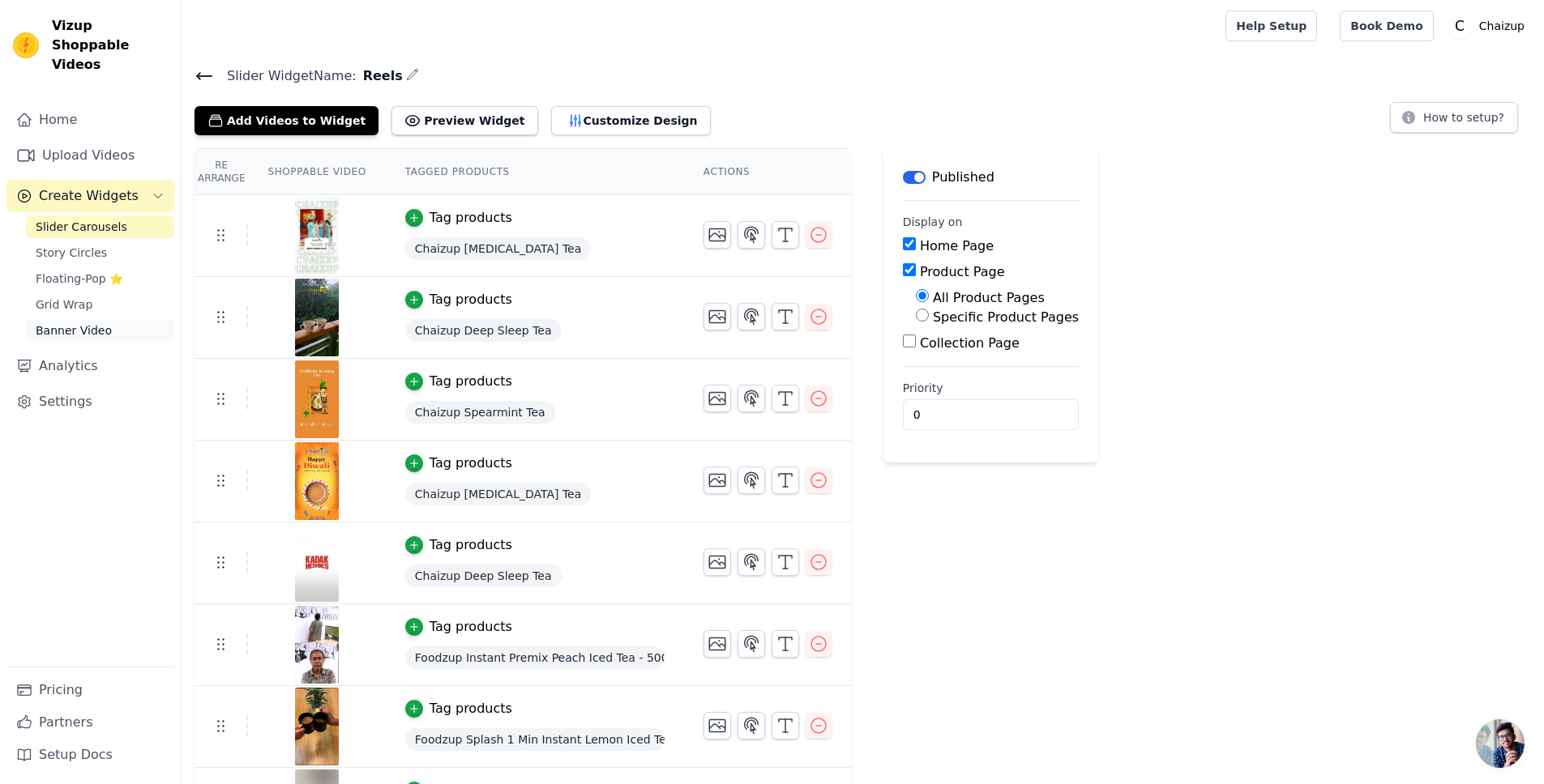
click at [80, 322] on span "Banner Video" at bounding box center [74, 330] width 76 height 17
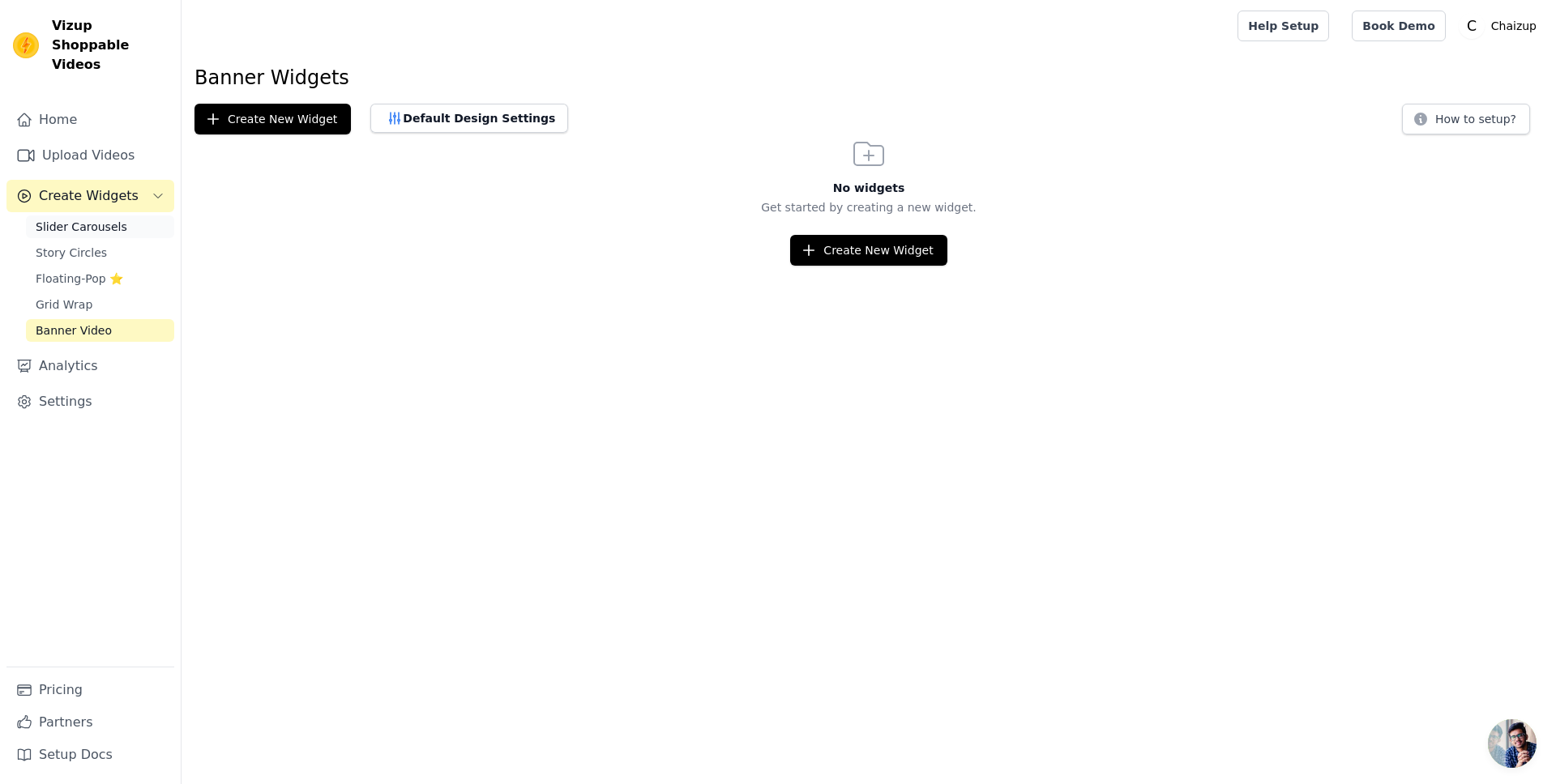
click at [95, 219] on span "Slider Carousels" at bounding box center [82, 227] width 92 height 17
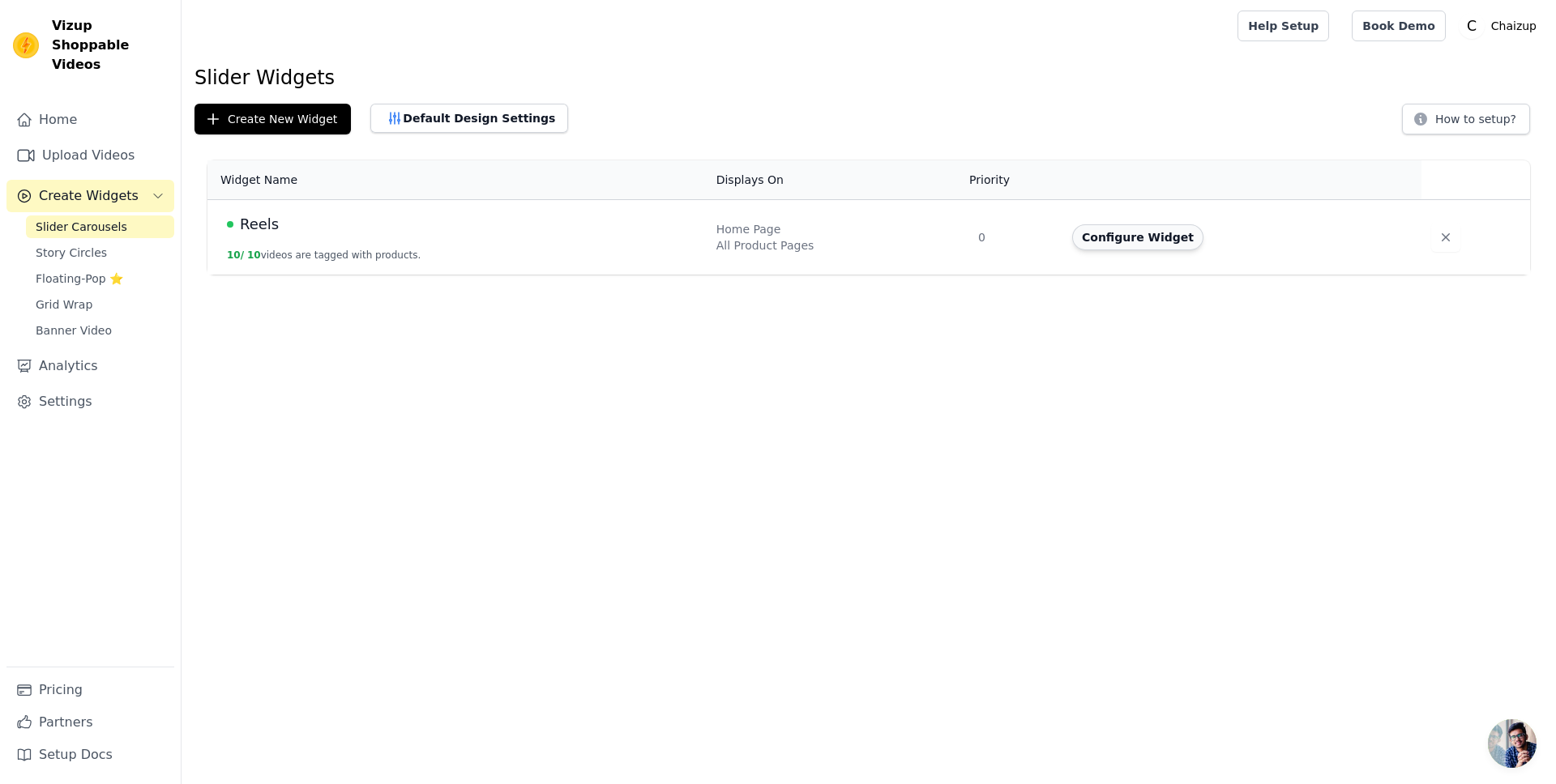
click at [1136, 232] on button "Configure Widget" at bounding box center [1138, 237] width 132 height 26
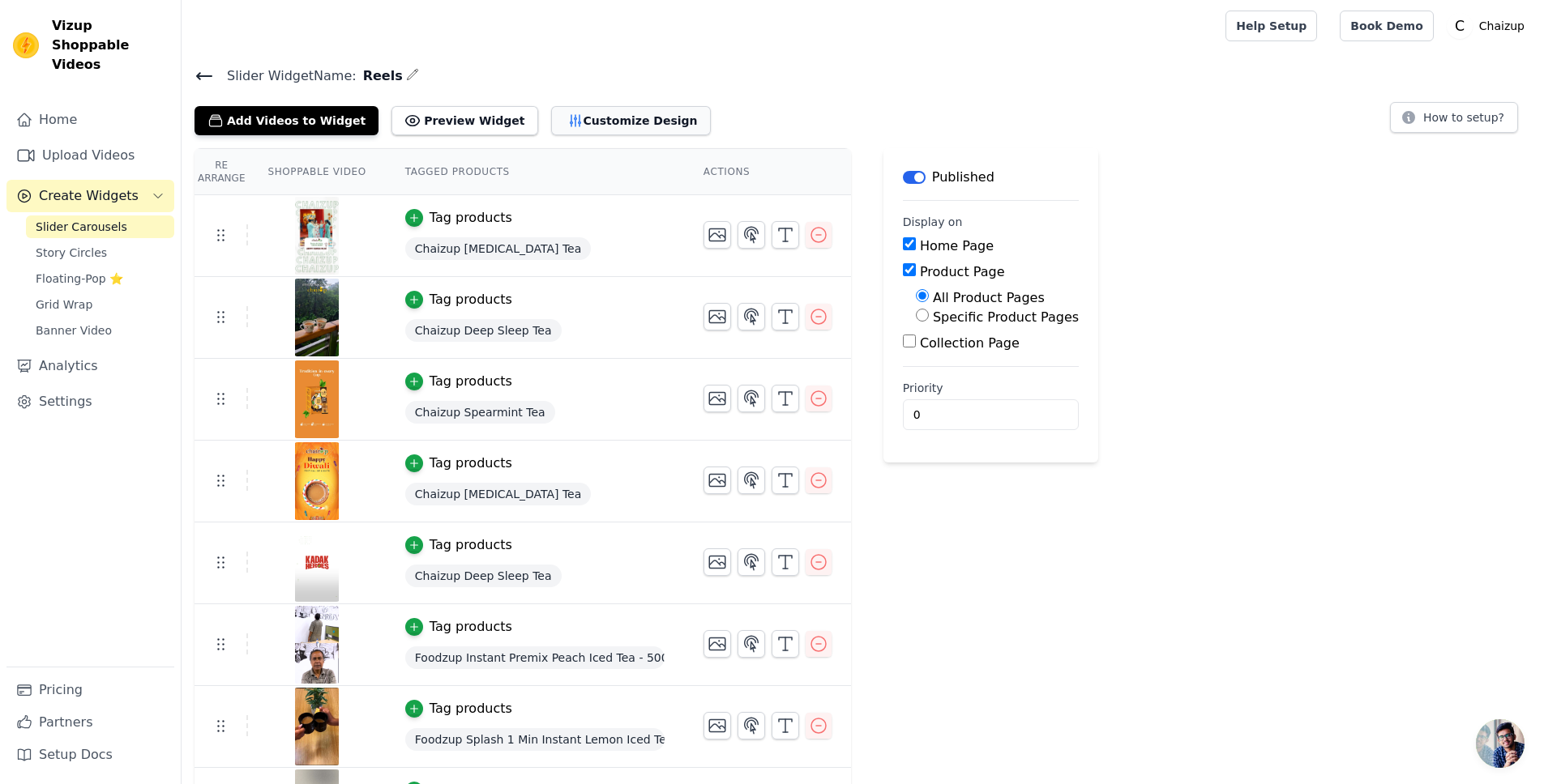
click at [597, 129] on button "Customize Design" at bounding box center [631, 121] width 160 height 29
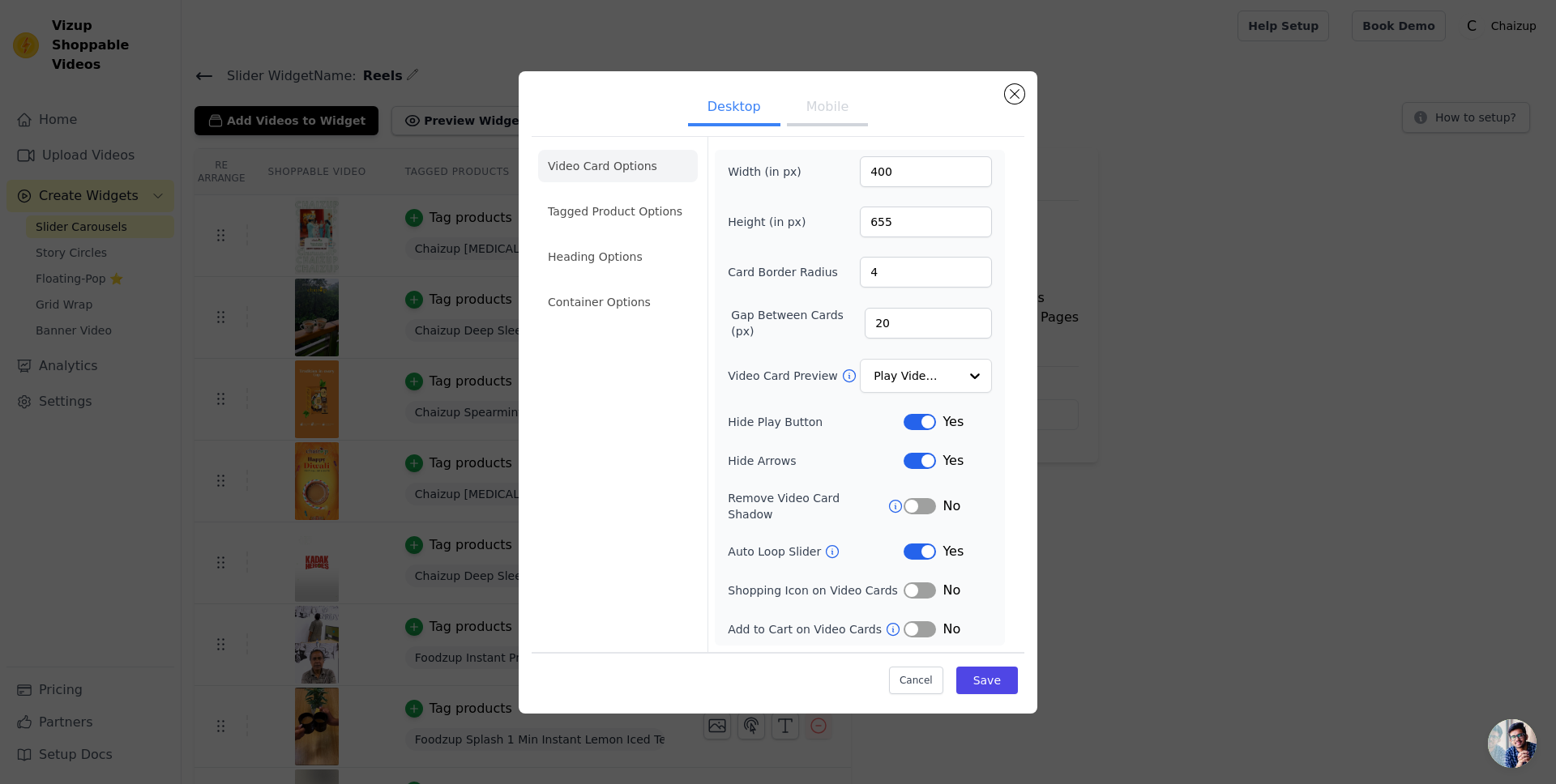
click at [912, 587] on button "Label" at bounding box center [920, 590] width 32 height 17
click at [902, 626] on div "Add to Cart on Video Cards" at bounding box center [816, 629] width 176 height 17
click at [917, 624] on button "Label" at bounding box center [920, 629] width 32 height 17
click at [981, 671] on button "Save" at bounding box center [987, 681] width 61 height 27
